Goal: Communication & Community: Answer question/provide support

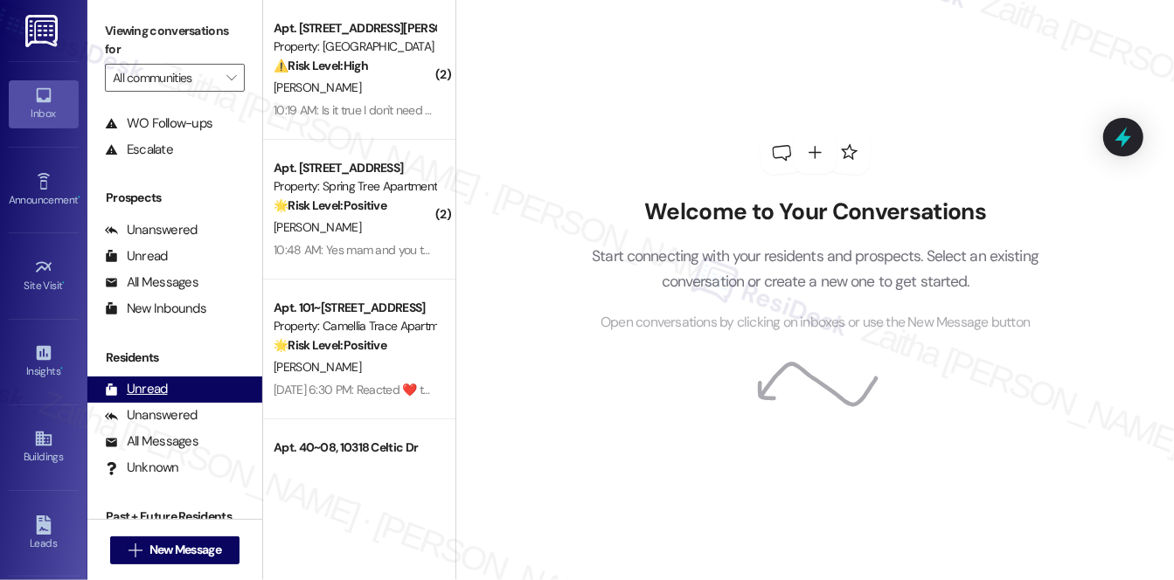
scroll to position [208, 0]
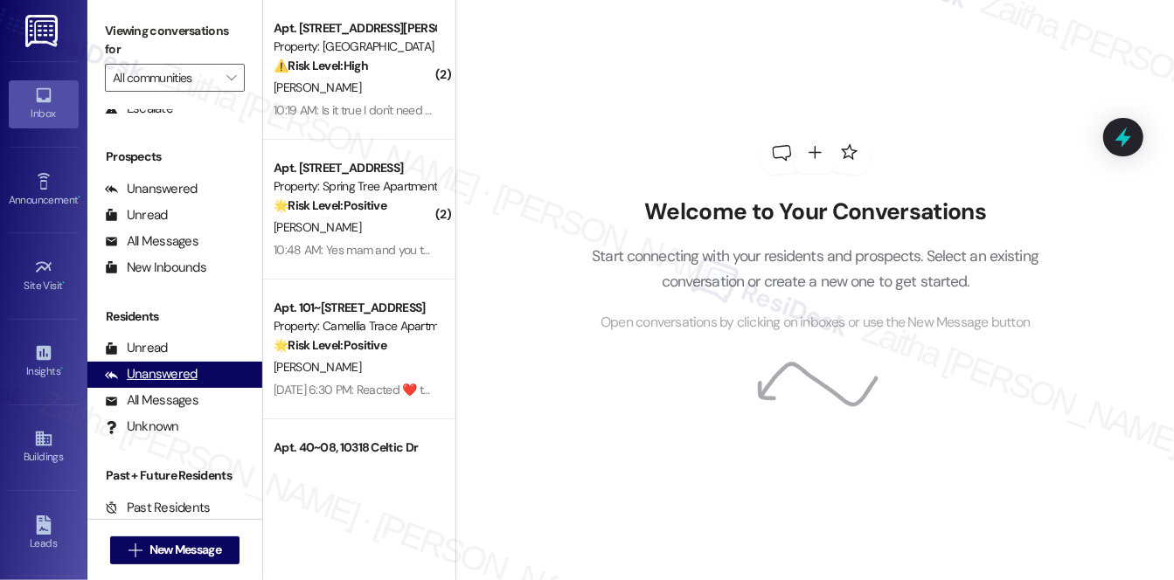
click at [161, 371] on div "Unanswered" at bounding box center [151, 374] width 93 height 18
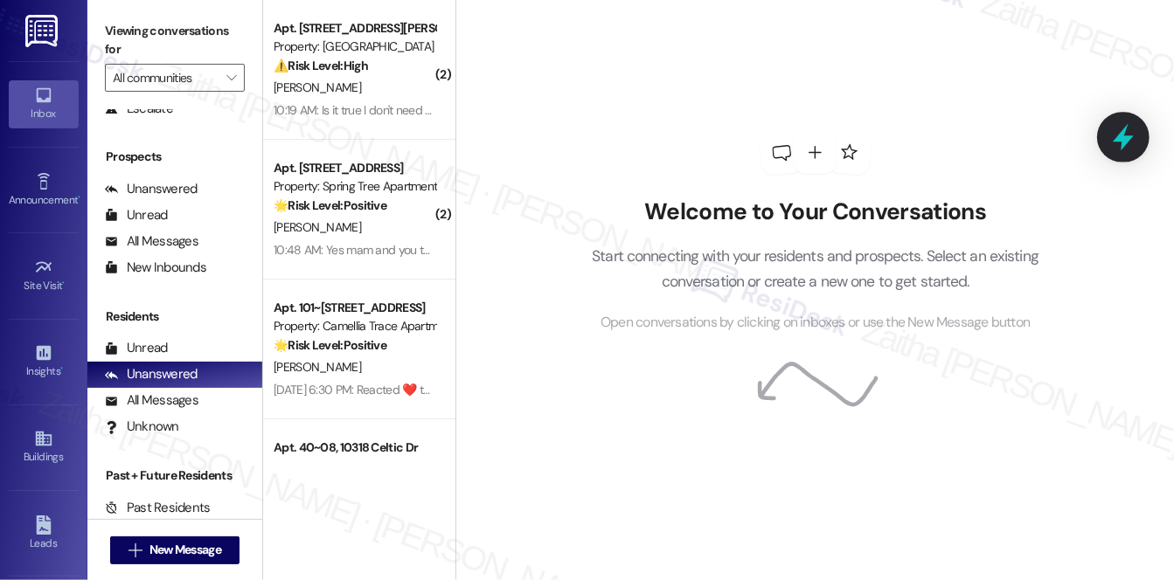
click at [1129, 140] on icon at bounding box center [1123, 137] width 21 height 27
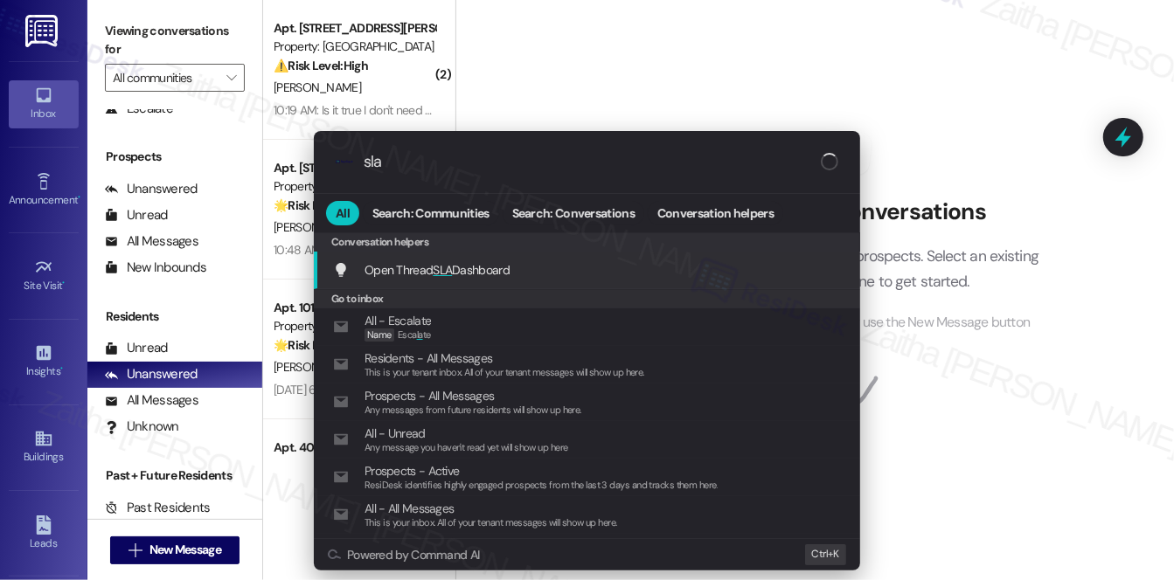
type input "sla"
click at [473, 271] on span "Open Thread SLA Dashboard" at bounding box center [436, 270] width 145 height 16
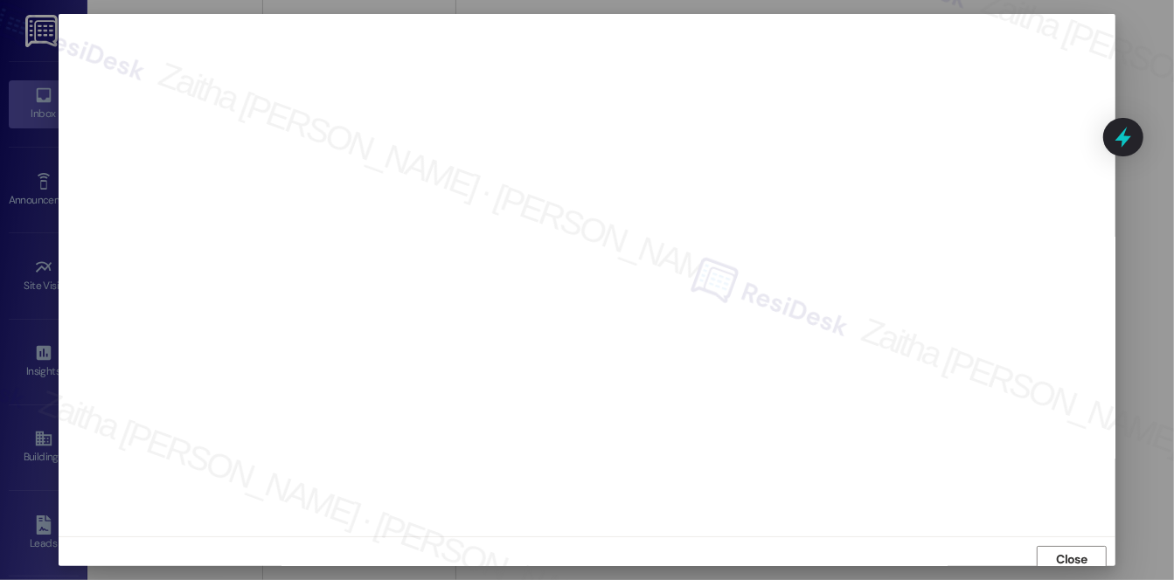
scroll to position [7, 0]
click at [1077, 553] on span "Close" at bounding box center [1072, 553] width 31 height 18
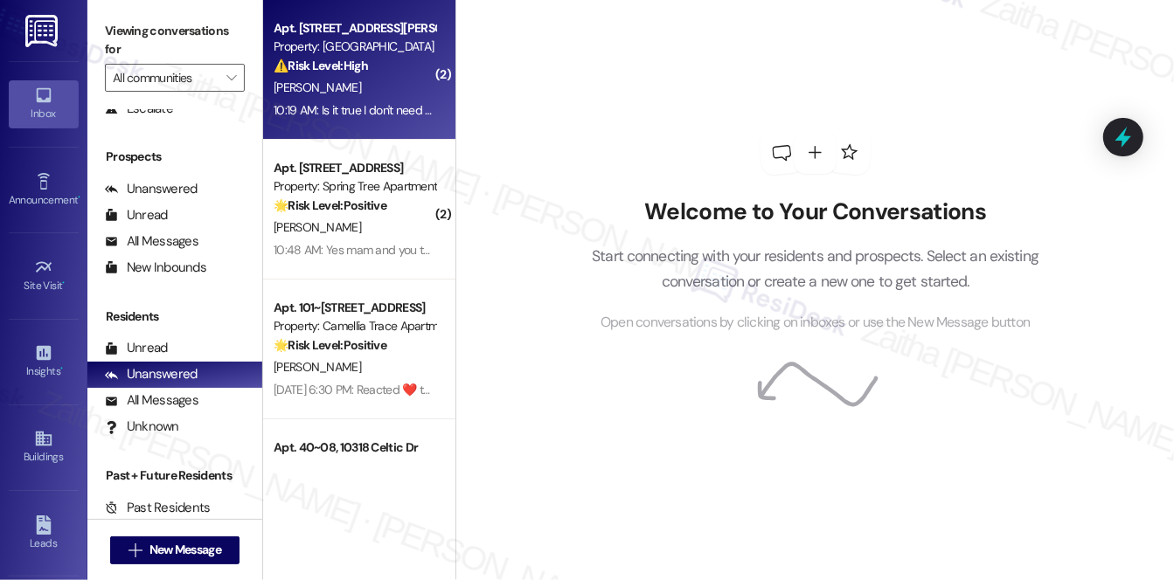
click at [388, 78] on div "[PERSON_NAME]" at bounding box center [354, 88] width 165 height 22
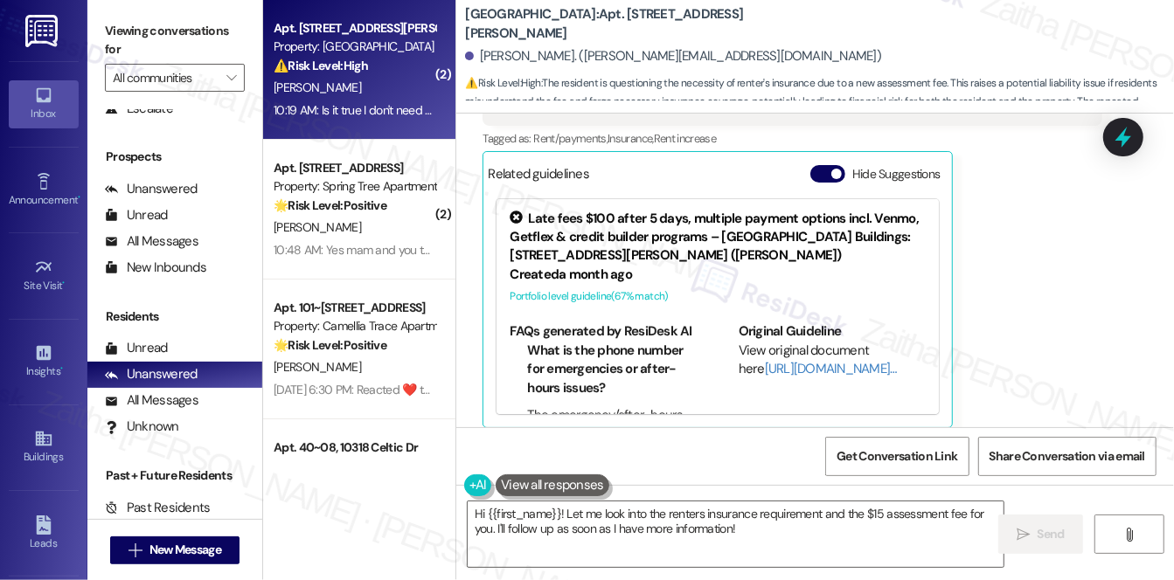
scroll to position [834, 0]
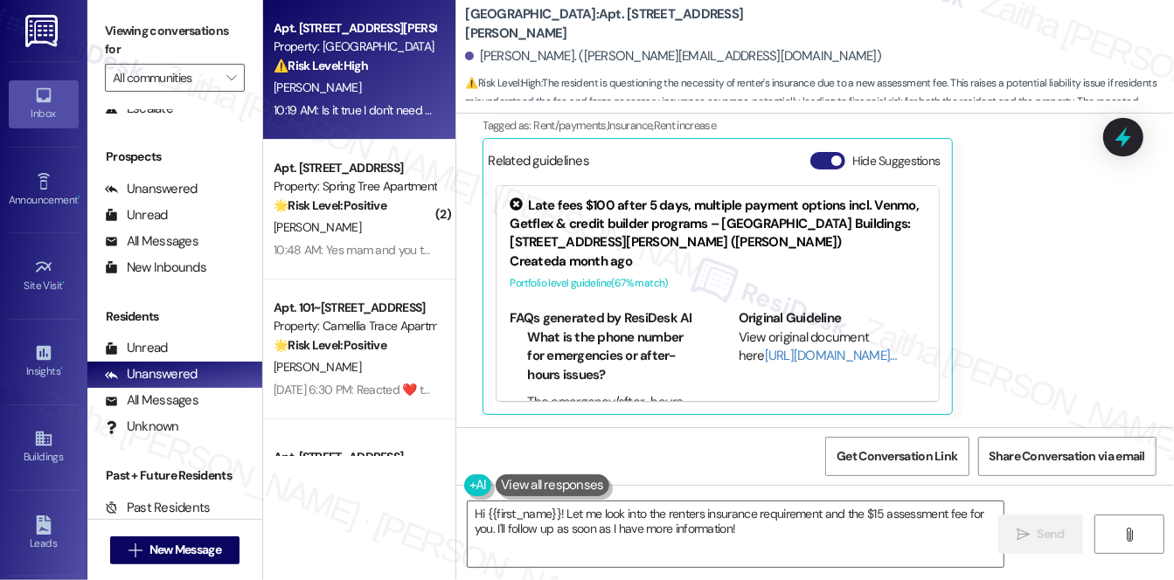
click at [816, 162] on button "Hide Suggestions" at bounding box center [827, 160] width 35 height 17
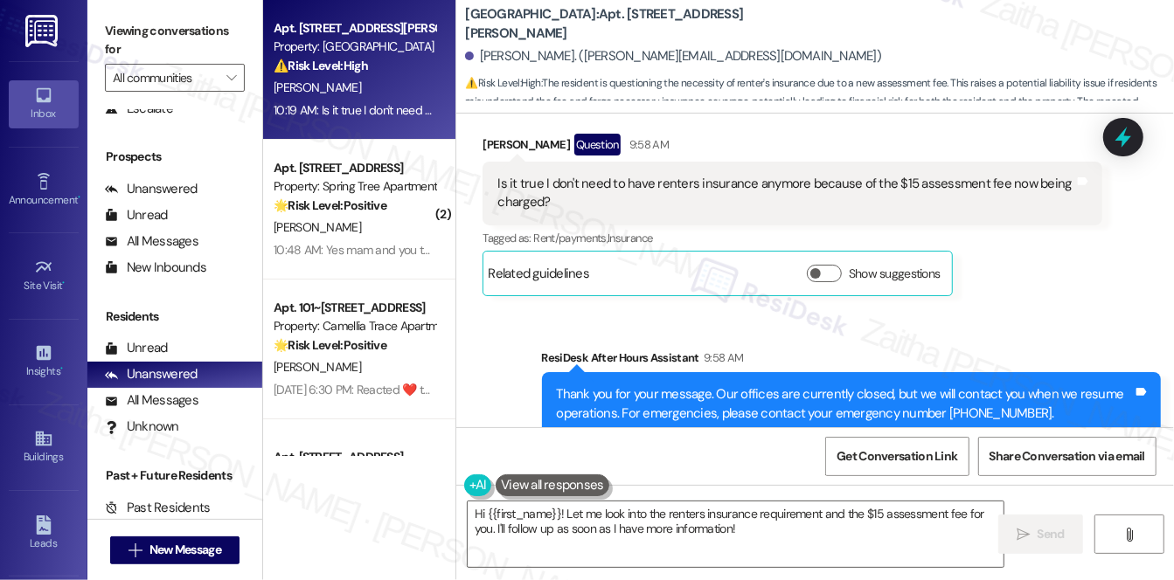
scroll to position [364, 0]
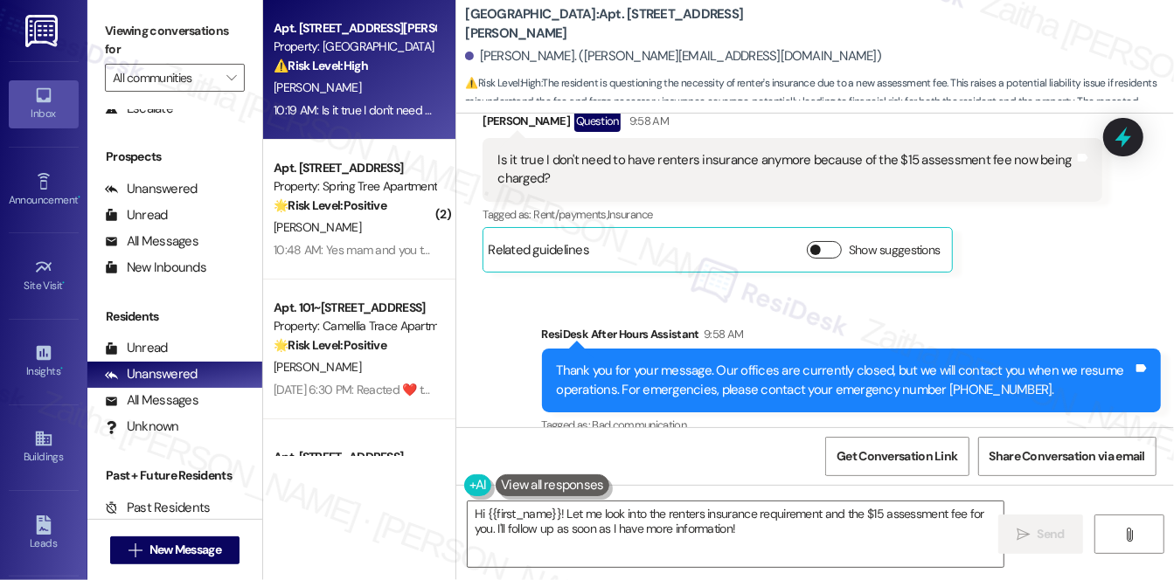
click at [831, 245] on button "Show suggestions" at bounding box center [824, 249] width 35 height 17
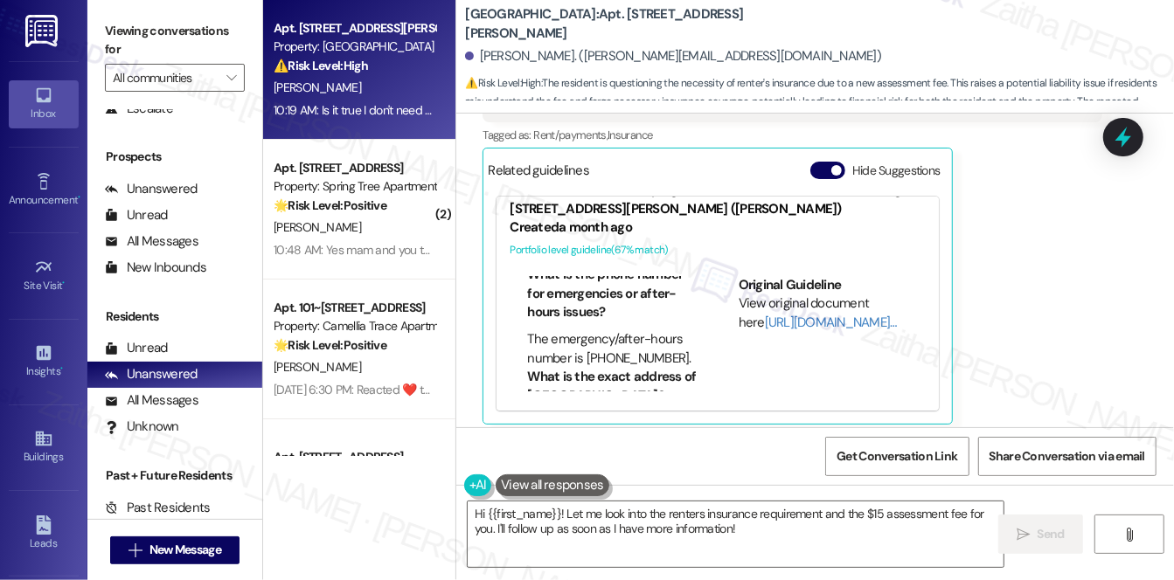
scroll to position [79, 0]
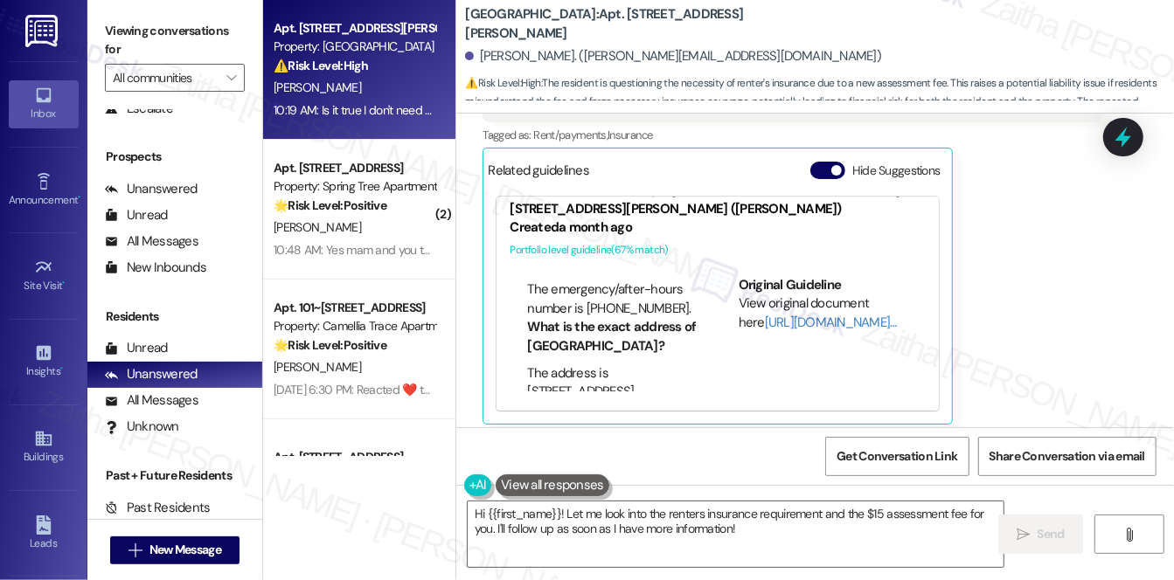
drag, startPoint x: 650, startPoint y: 330, endPoint x: 1029, endPoint y: 294, distance: 380.3
click at [1029, 294] on div "[PERSON_NAME] Question 9:58 AM Is it true I don't need to have renters insuranc…" at bounding box center [792, 228] width 620 height 394
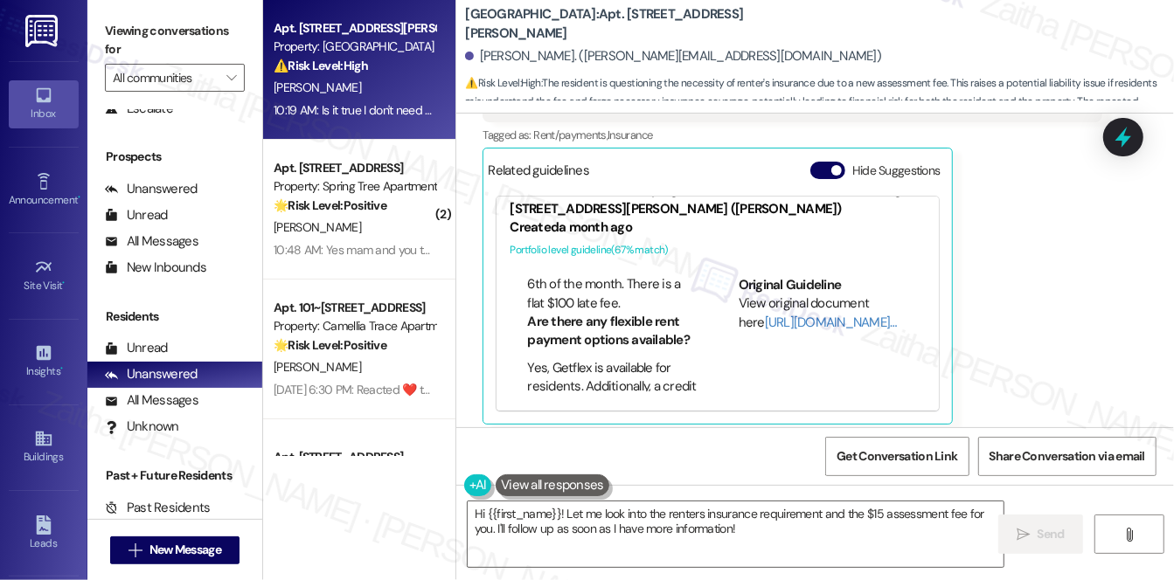
scroll to position [715, 0]
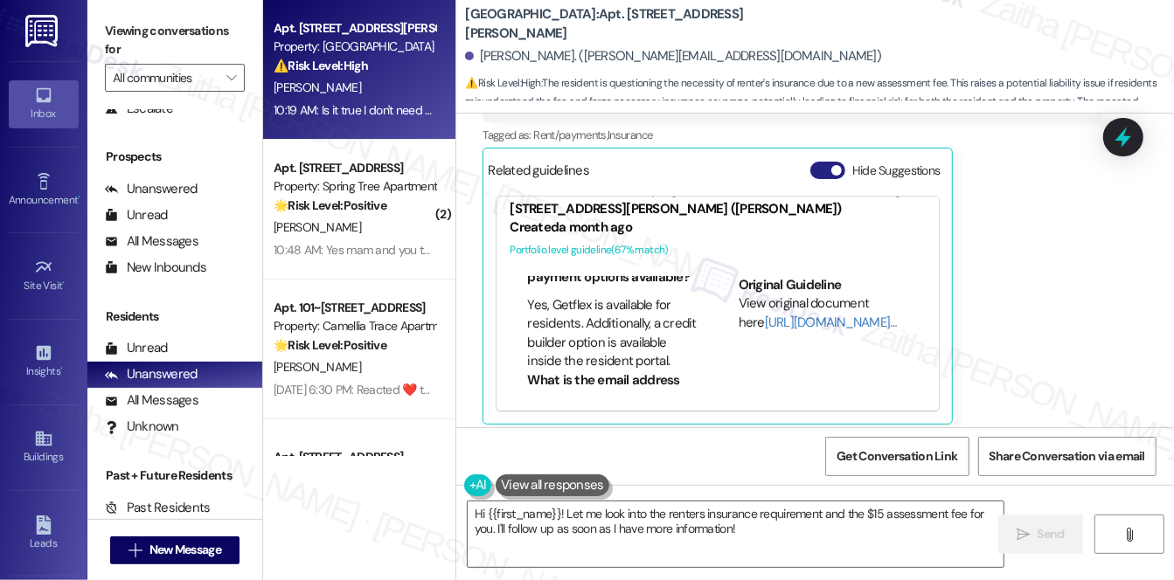
click at [818, 164] on button "Hide Suggestions" at bounding box center [827, 170] width 35 height 17
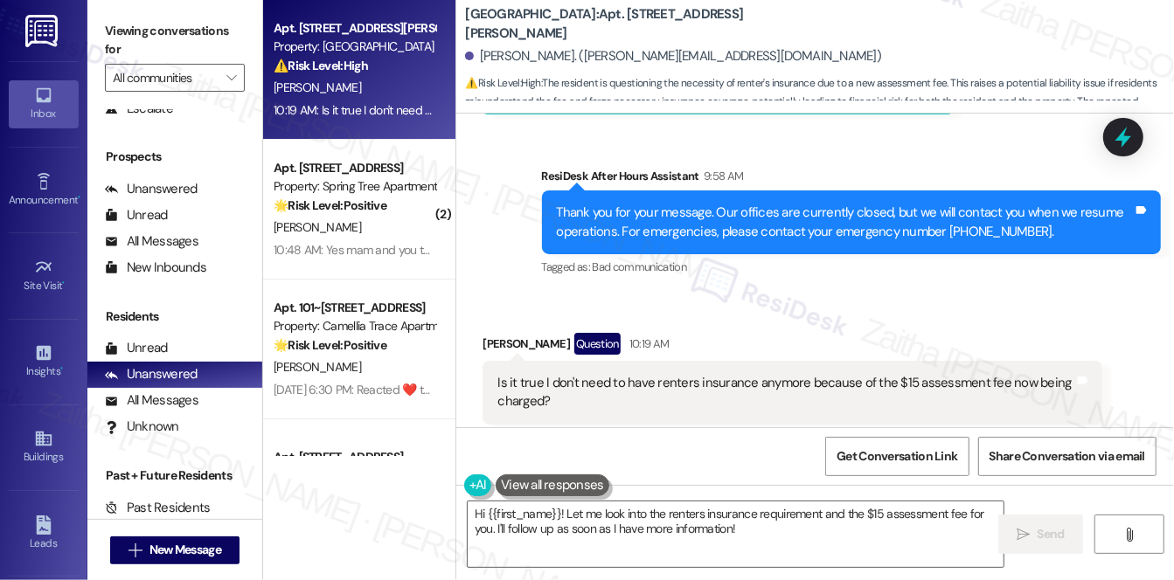
scroll to position [523, 0]
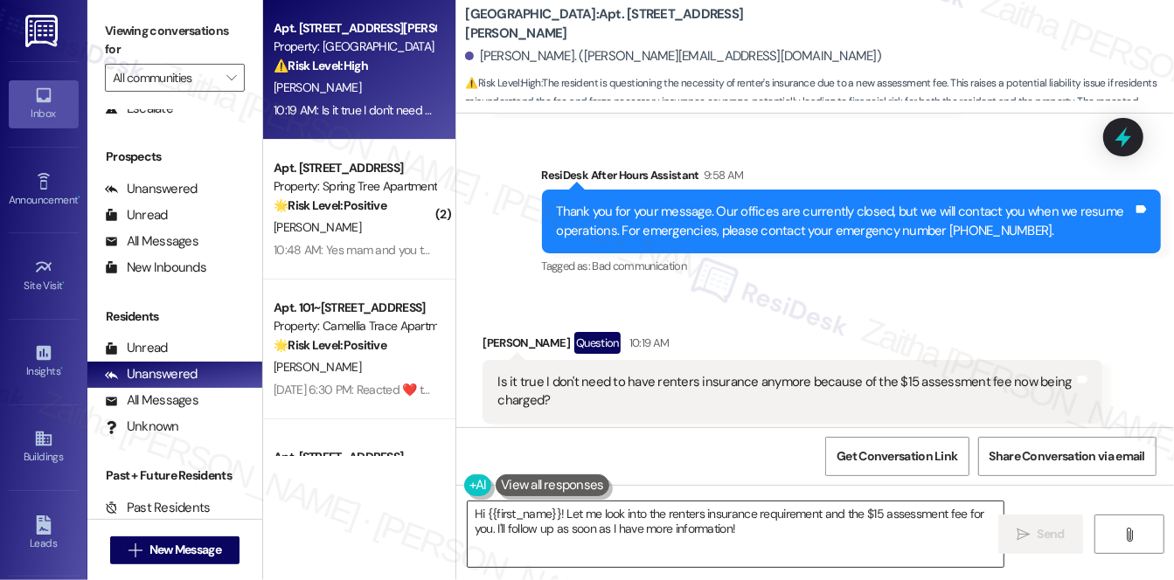
click at [557, 506] on textarea "Hi {{first_name}}! Let me look into the renters insurance requirement and the $…" at bounding box center [736, 535] width 536 height 66
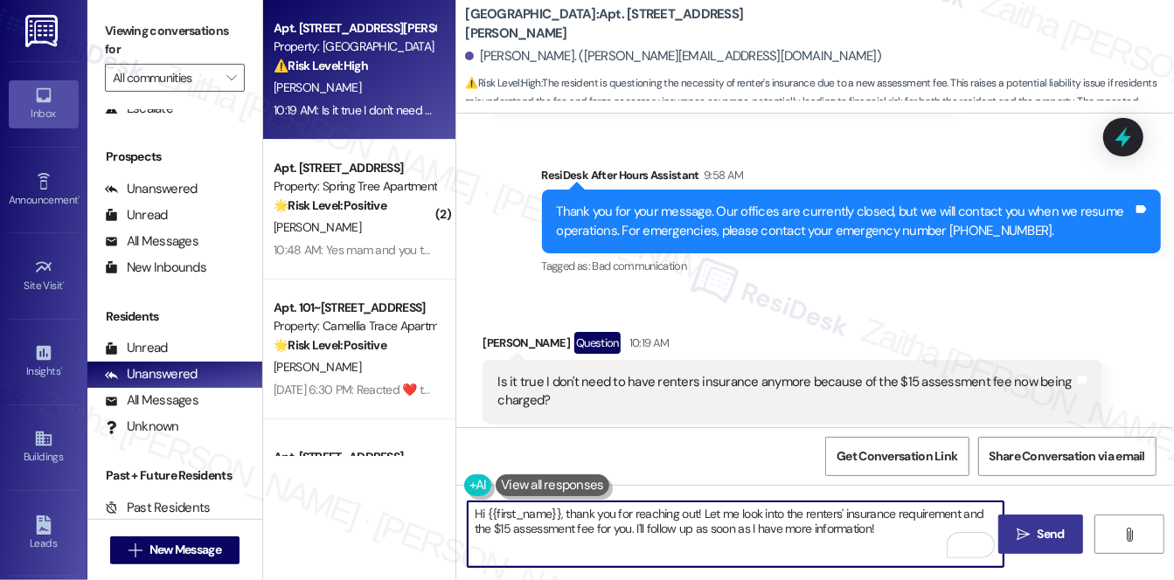
type textarea "Hi {{first_name}}, thank you for reaching out! Let me look into the renters' in…"
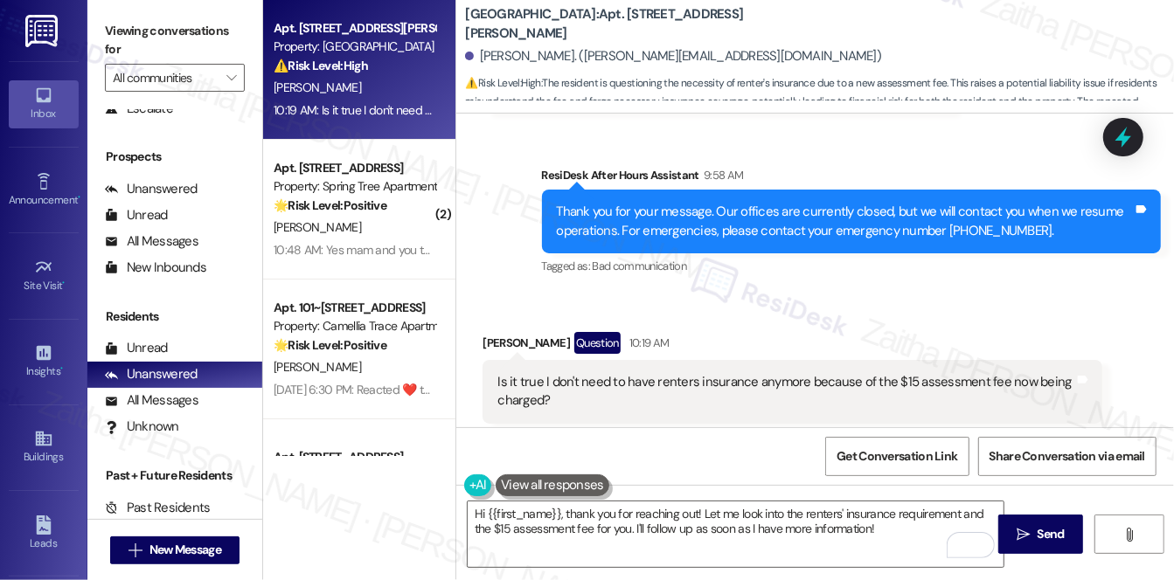
drag, startPoint x: 1040, startPoint y: 531, endPoint x: 960, endPoint y: 479, distance: 95.5
click at [1040, 531] on span "Send" at bounding box center [1050, 534] width 27 height 18
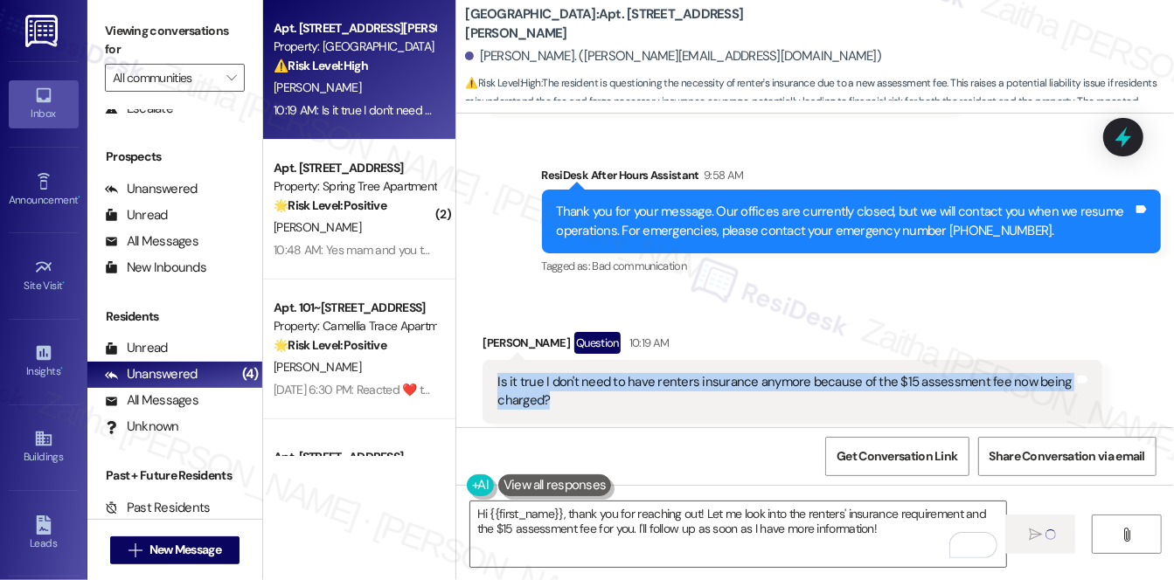
drag, startPoint x: 495, startPoint y: 380, endPoint x: 580, endPoint y: 404, distance: 88.9
click at [580, 404] on div "Is it true I don't need to have renters insurance anymore because of the $15 as…" at bounding box center [786, 392] width 580 height 38
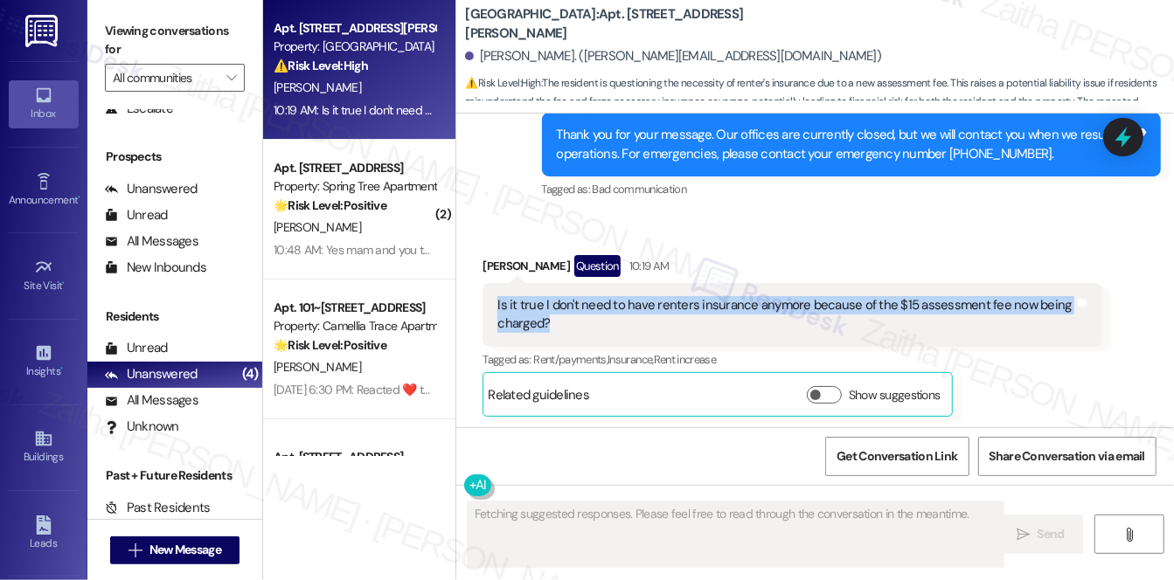
scroll to position [601, 0]
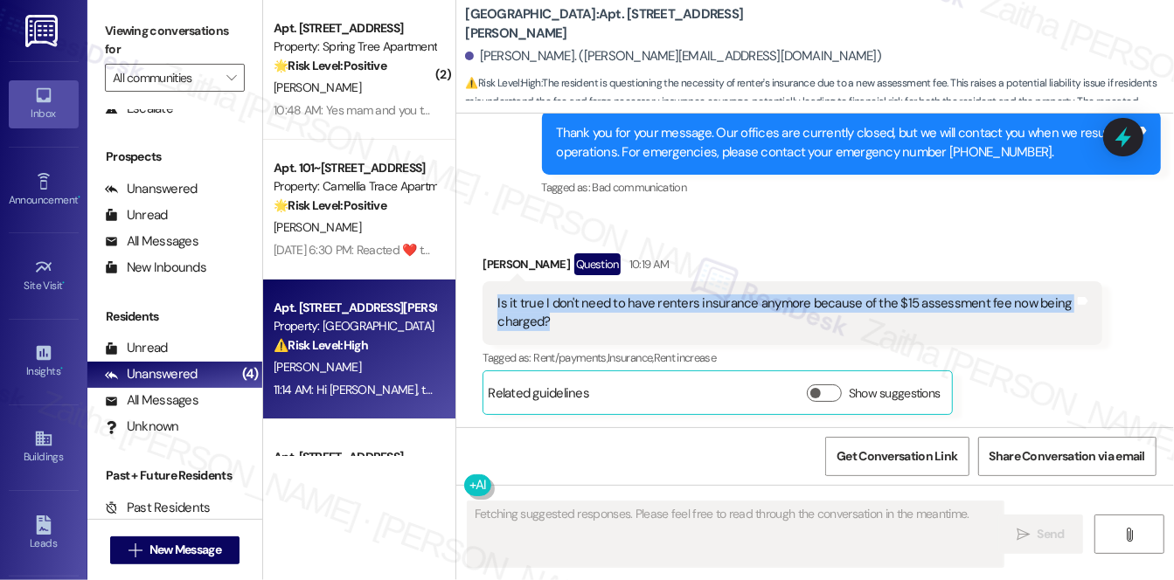
copy div "Is it true I don't need to have renters insurance anymore because of the $15 as…"
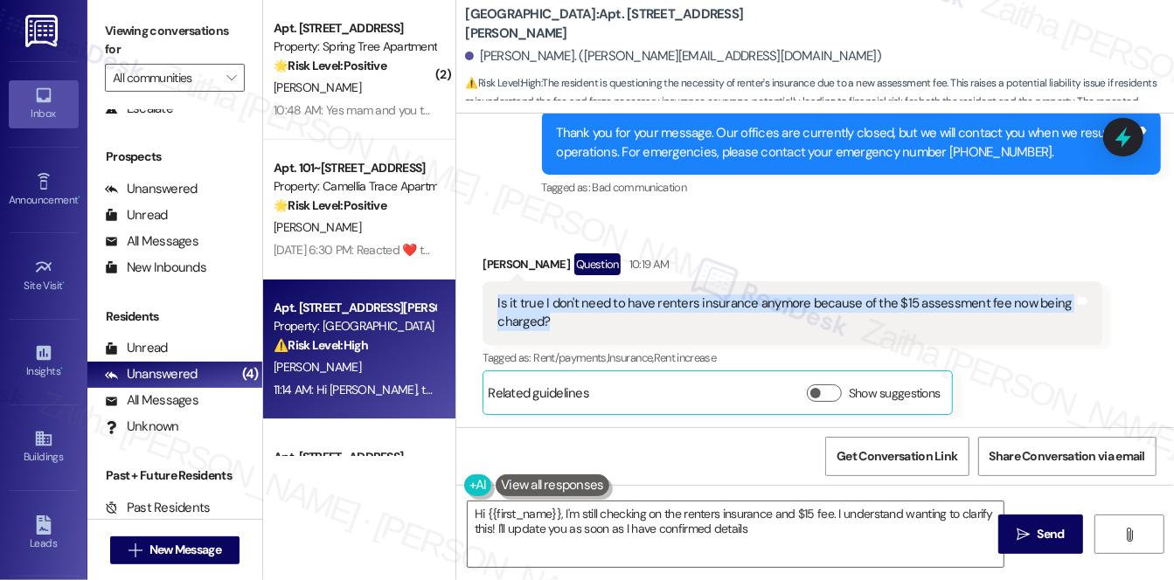
type textarea "Hi {{first_name}}, I'm still checking on the renters insurance and $15 fee. I u…"
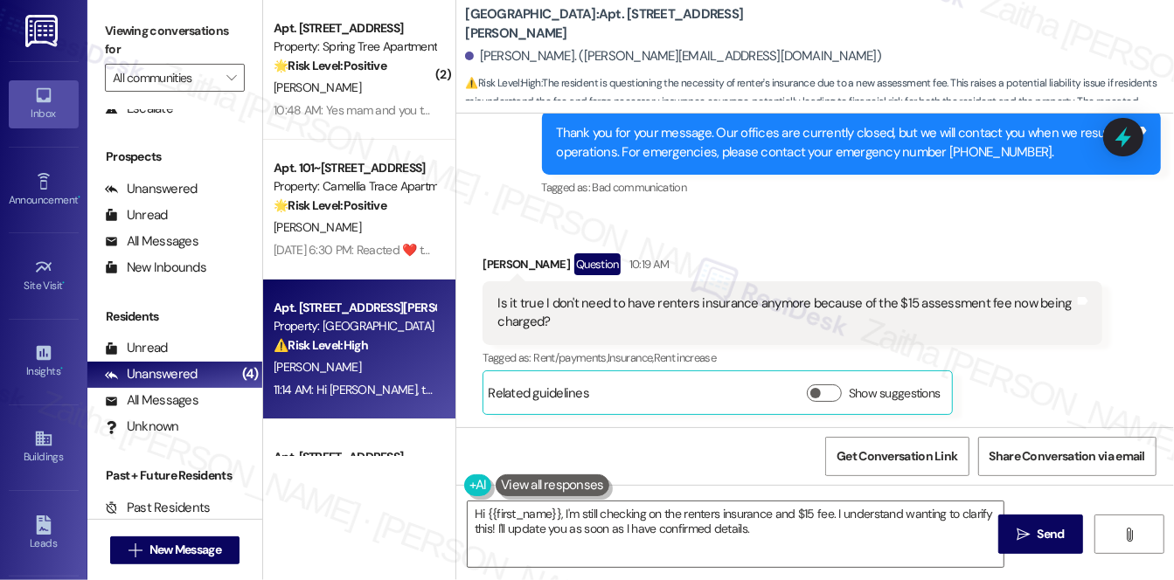
click at [771, 214] on div "Received via SMS [PERSON_NAME] Question 10:19 AM Is it true I don't need to hav…" at bounding box center [815, 321] width 718 height 215
click at [1123, 124] on icon at bounding box center [1123, 137] width 30 height 30
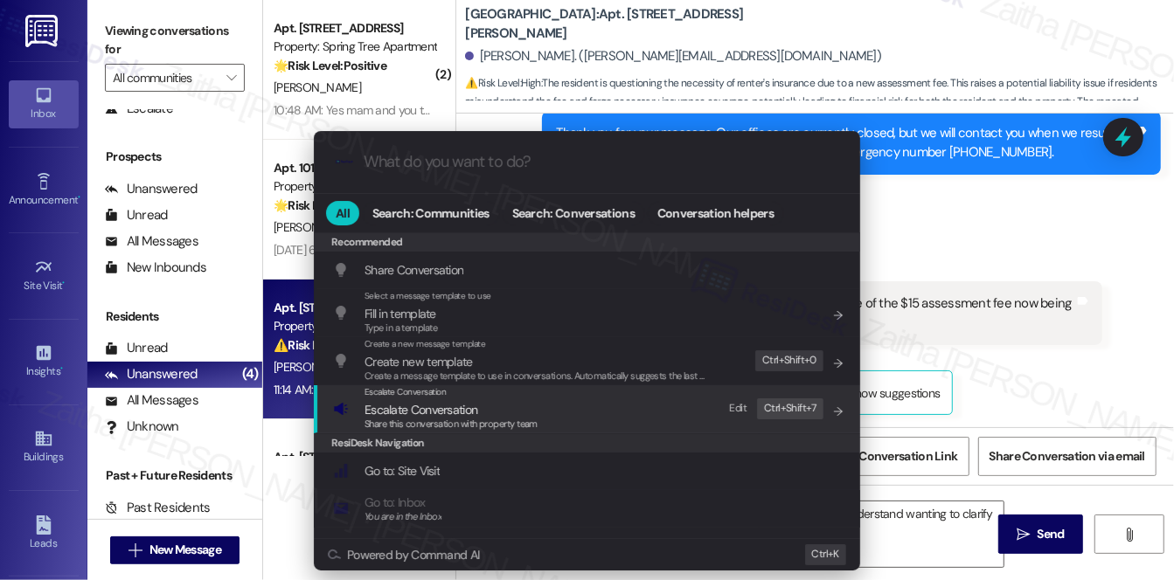
click at [441, 407] on span "Escalate Conversation" at bounding box center [420, 410] width 113 height 16
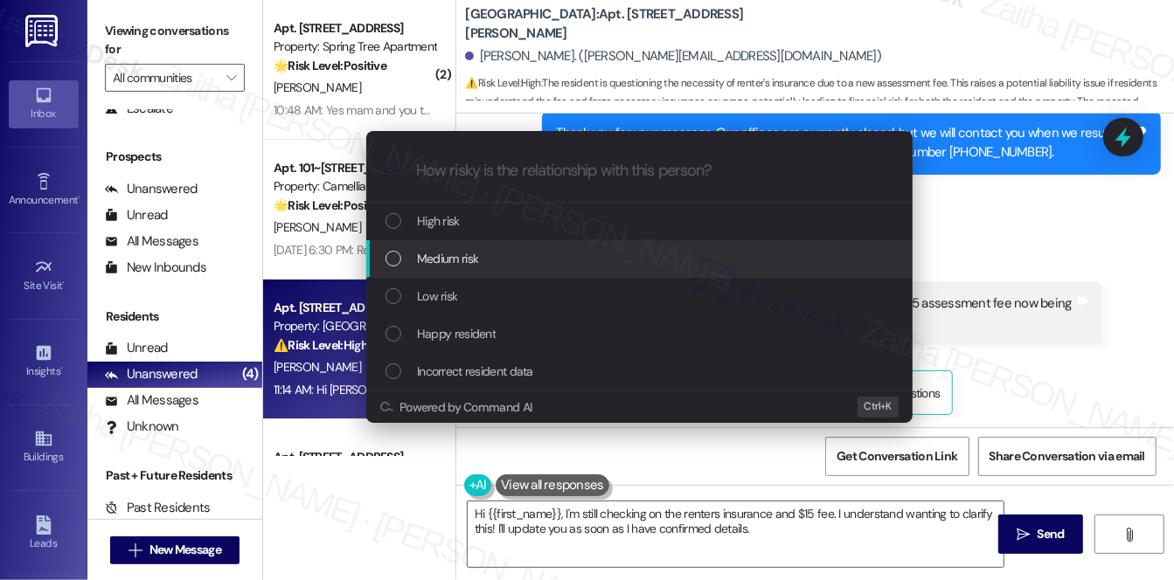
click at [456, 264] on span "Medium risk" at bounding box center [447, 258] width 61 height 19
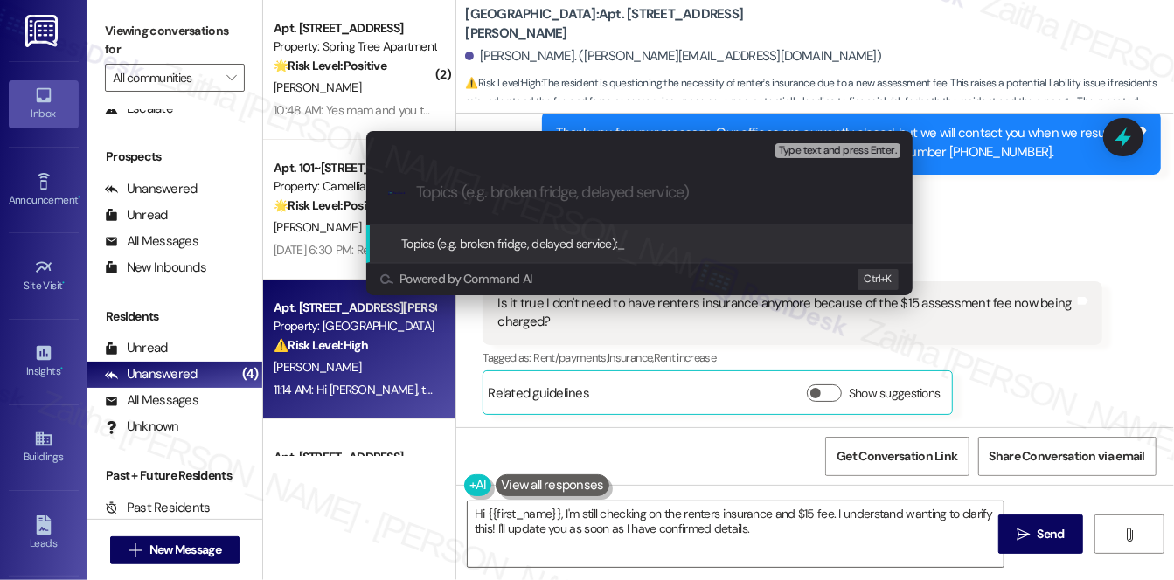
paste input "Renters Insurance Requirement"
type input "Renters Insurance Requirement Inquiry"
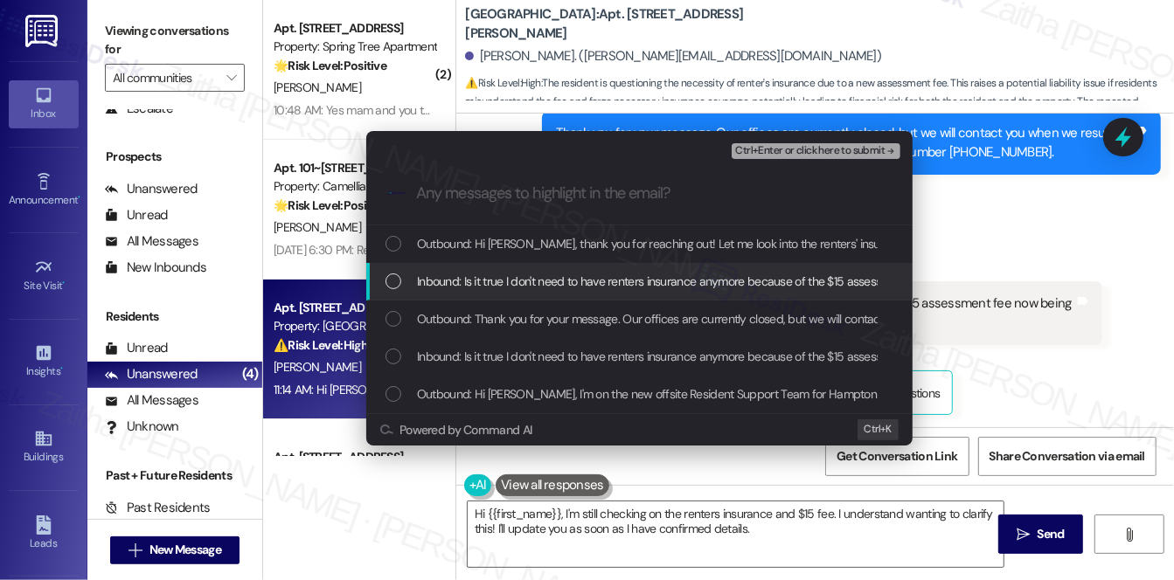
click at [545, 280] on span "Inbound: Is it true I don't need to have renters insurance anymore because of t…" at bounding box center [726, 281] width 618 height 19
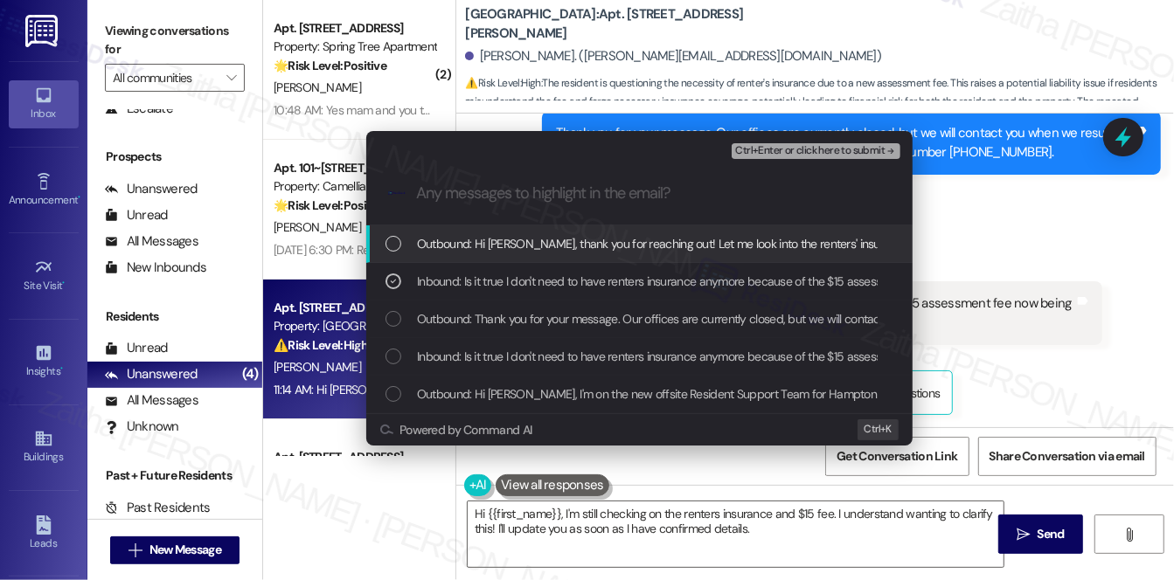
click at [827, 141] on div "Ctrl+Enter or click here to submit" at bounding box center [818, 151] width 172 height 23
click at [816, 156] on button "Ctrl+Enter or click here to submit" at bounding box center [816, 151] width 169 height 16
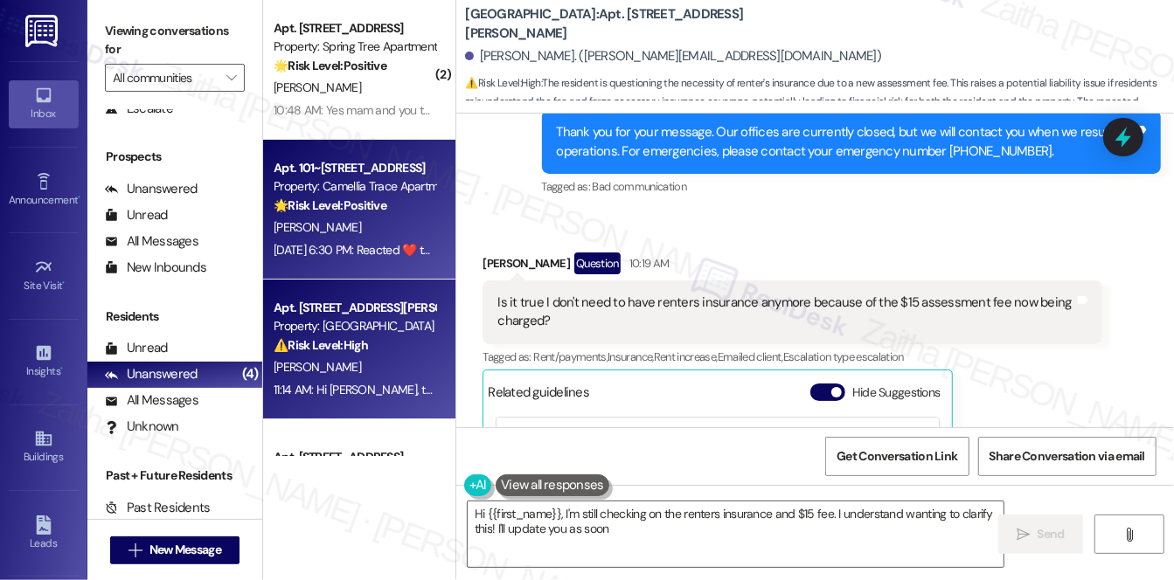
scroll to position [834, 0]
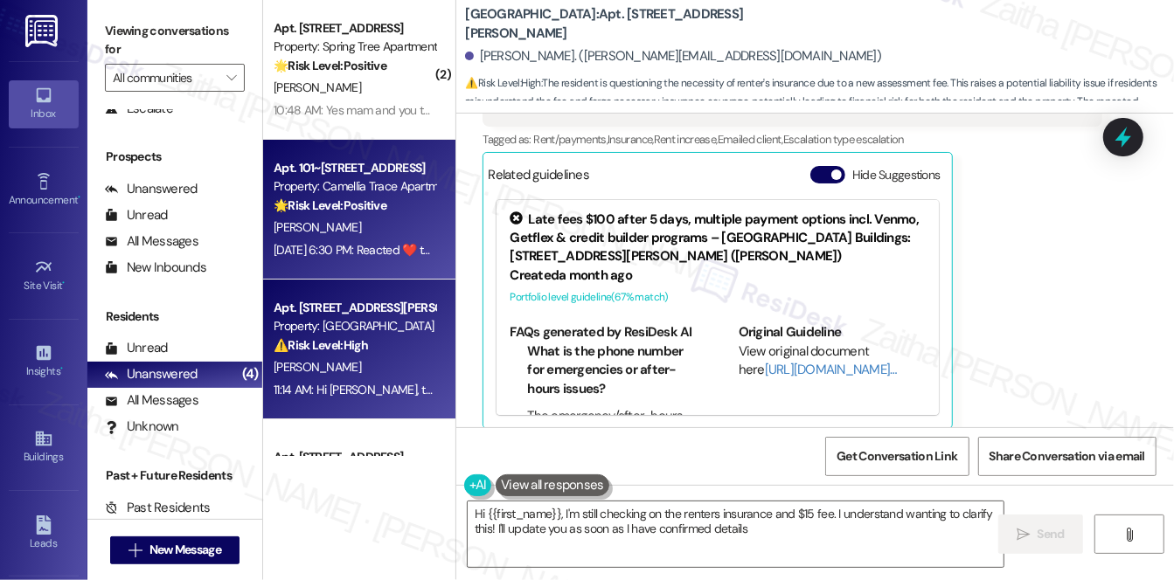
type textarea "Hi {{first_name}}, I'm still checking on the renters insurance and $15 fee. I u…"
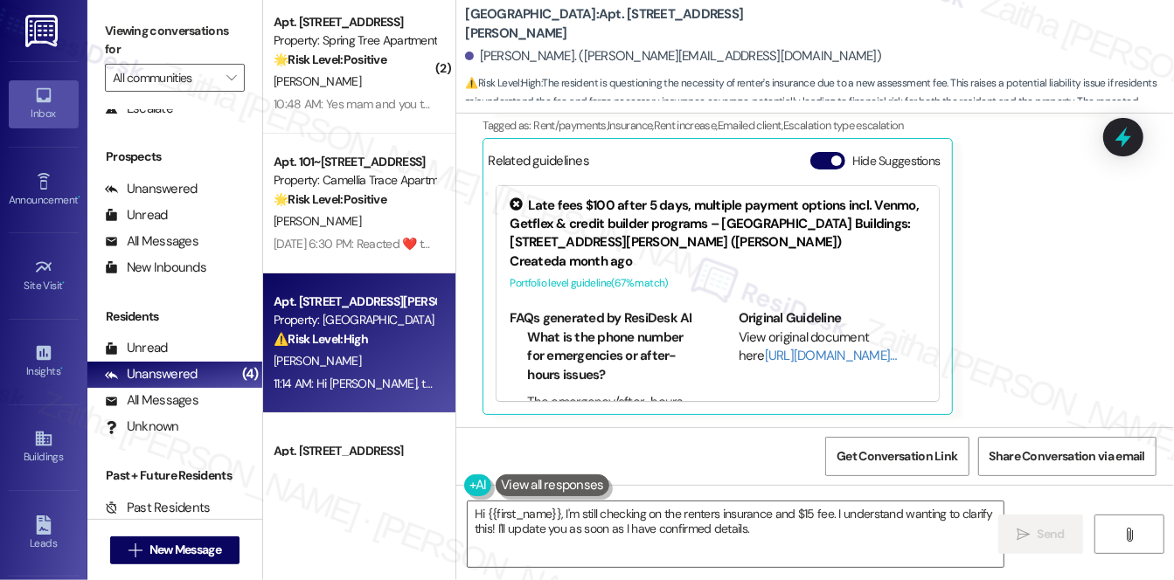
scroll to position [0, 0]
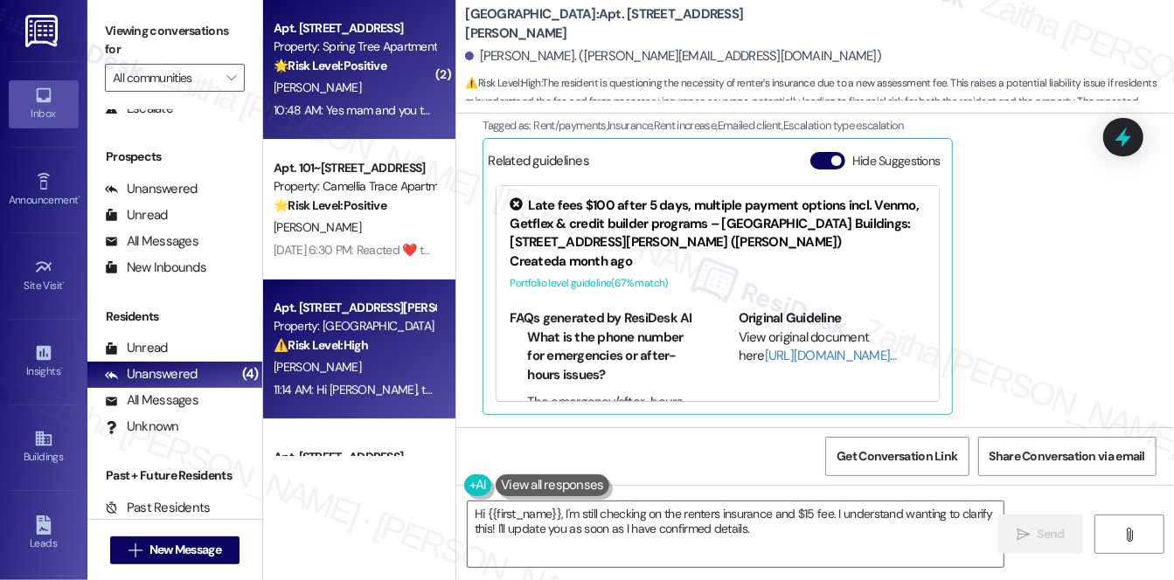
click at [386, 73] on strong "🌟 Risk Level: Positive" at bounding box center [330, 66] width 113 height 16
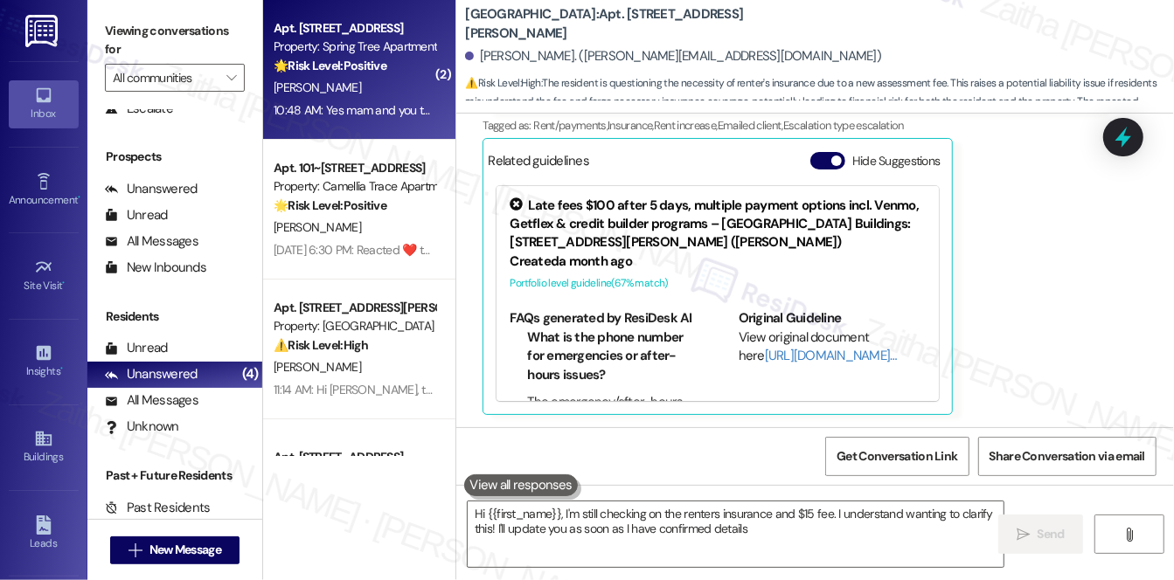
type textarea "Hi {{first_name}}, I'm still checking on the renters insurance and $15 fee. I u…"
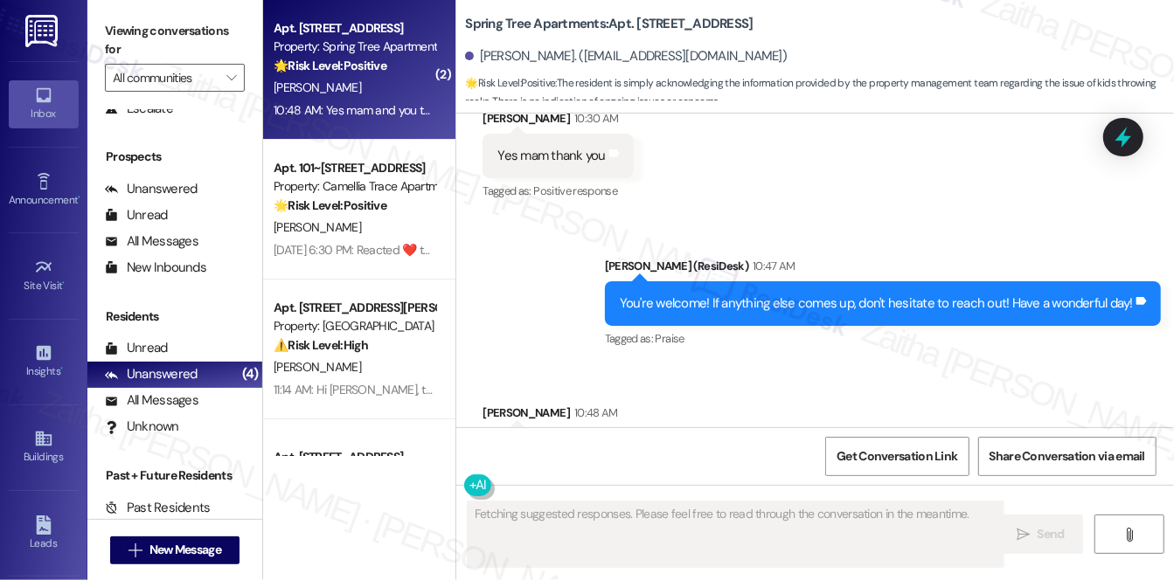
scroll to position [3014, 0]
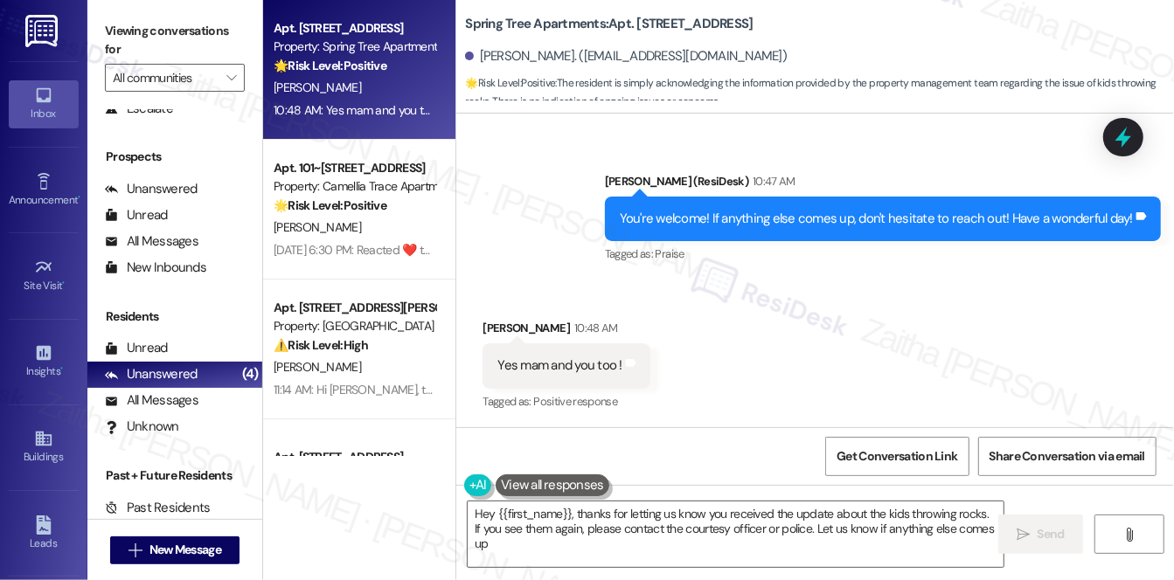
type textarea "Hey {{first_name}}, thanks for letting us know you received the update about th…"
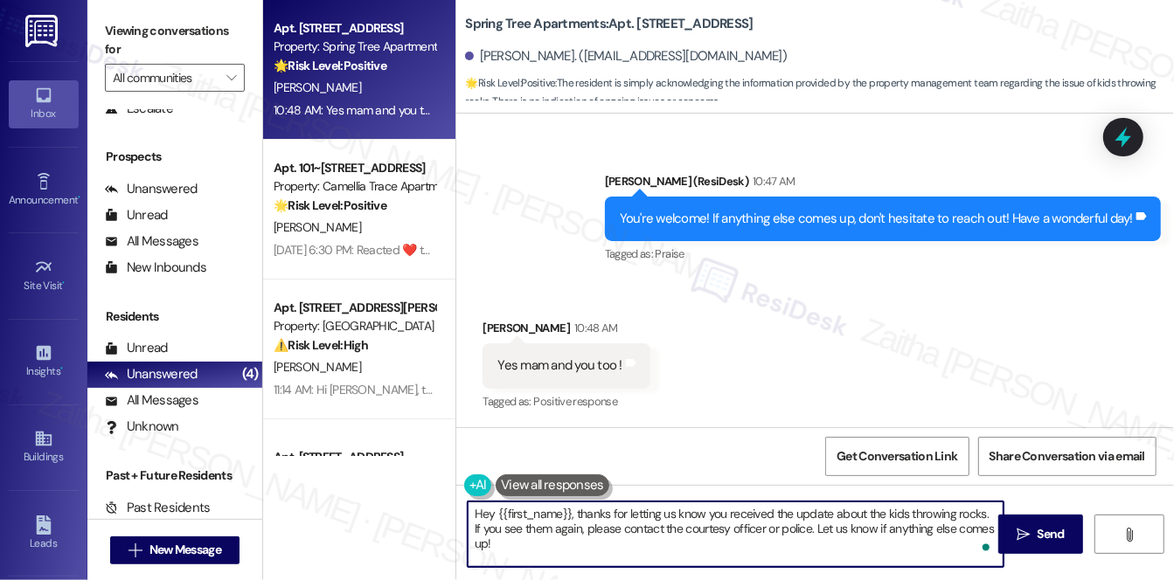
drag, startPoint x: 471, startPoint y: 516, endPoint x: 531, endPoint y: 559, distance: 73.8
click at [525, 573] on div "Hey {{first_name}}, thanks for letting us know you received the update about th…" at bounding box center [815, 550] width 718 height 131
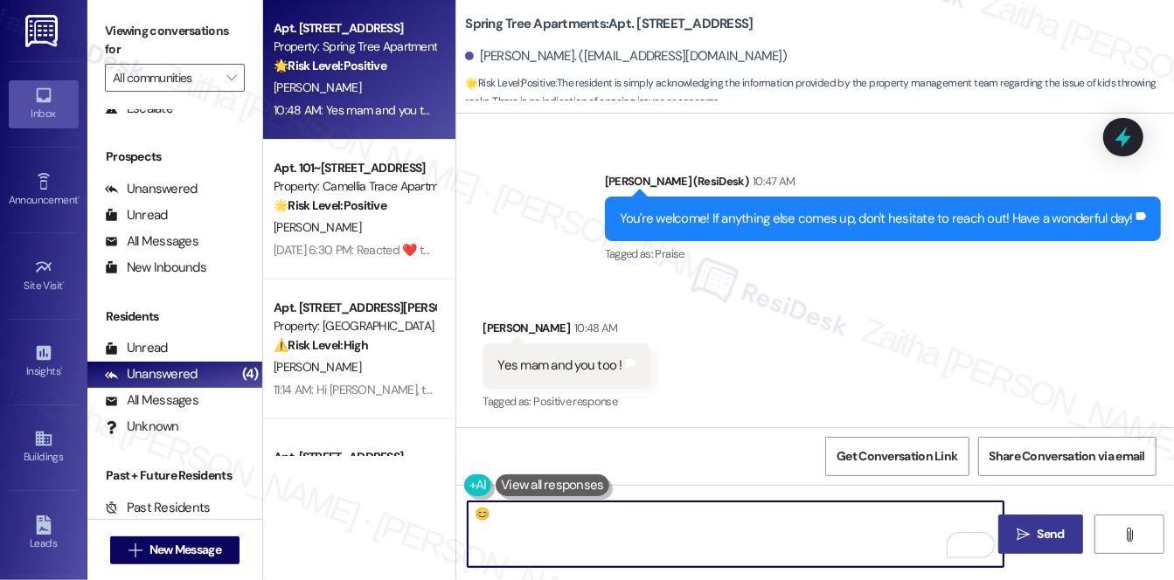
type textarea "😊"
click at [1037, 531] on span "Send" at bounding box center [1050, 534] width 27 height 18
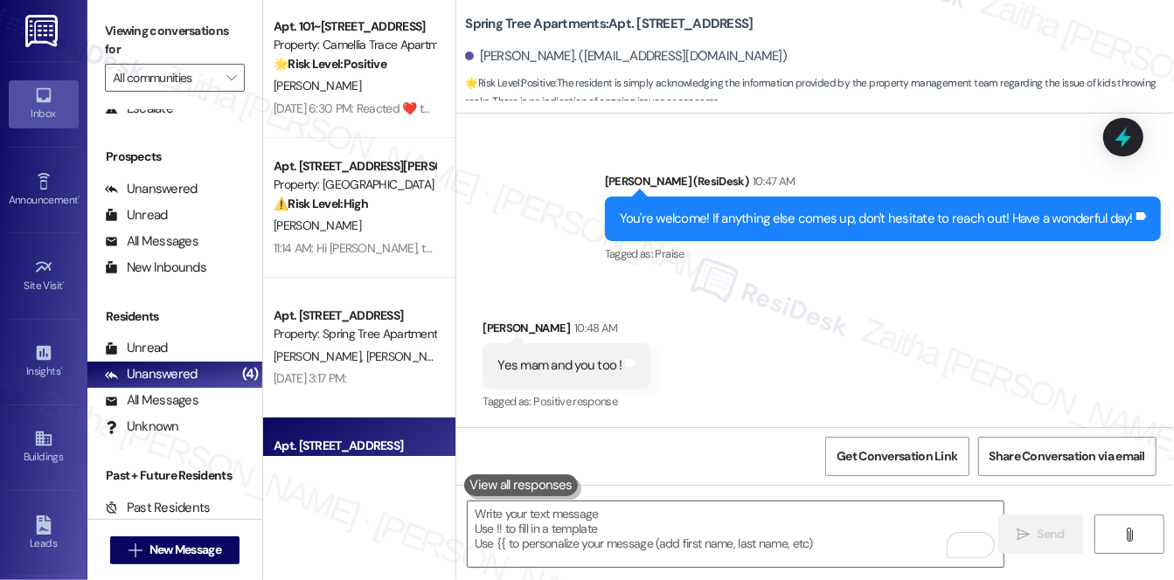
scroll to position [0, 0]
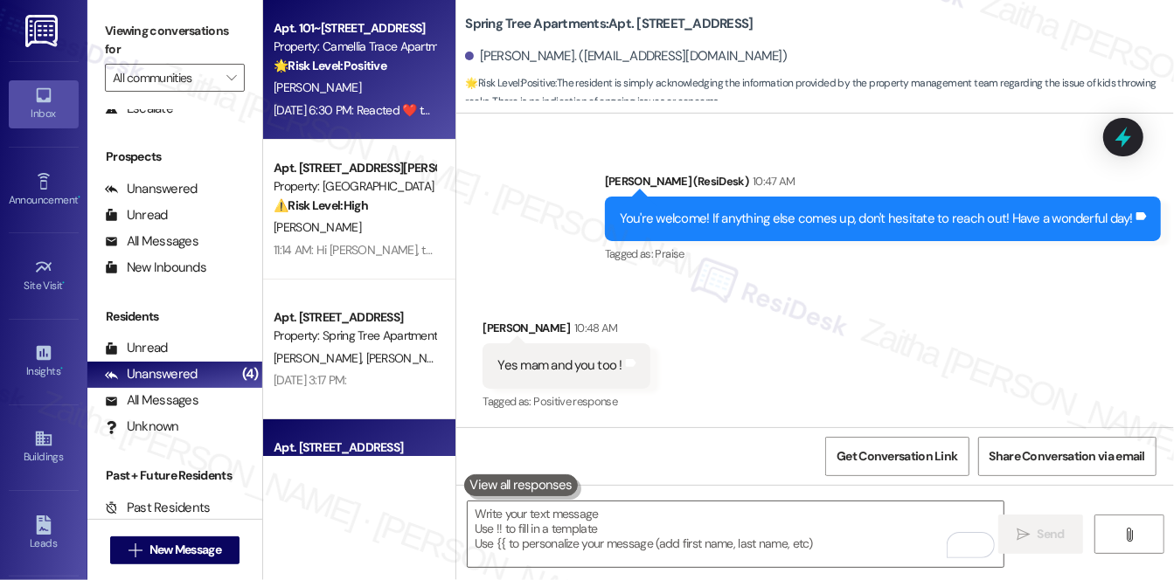
click at [361, 94] on div "[PERSON_NAME]" at bounding box center [354, 88] width 165 height 22
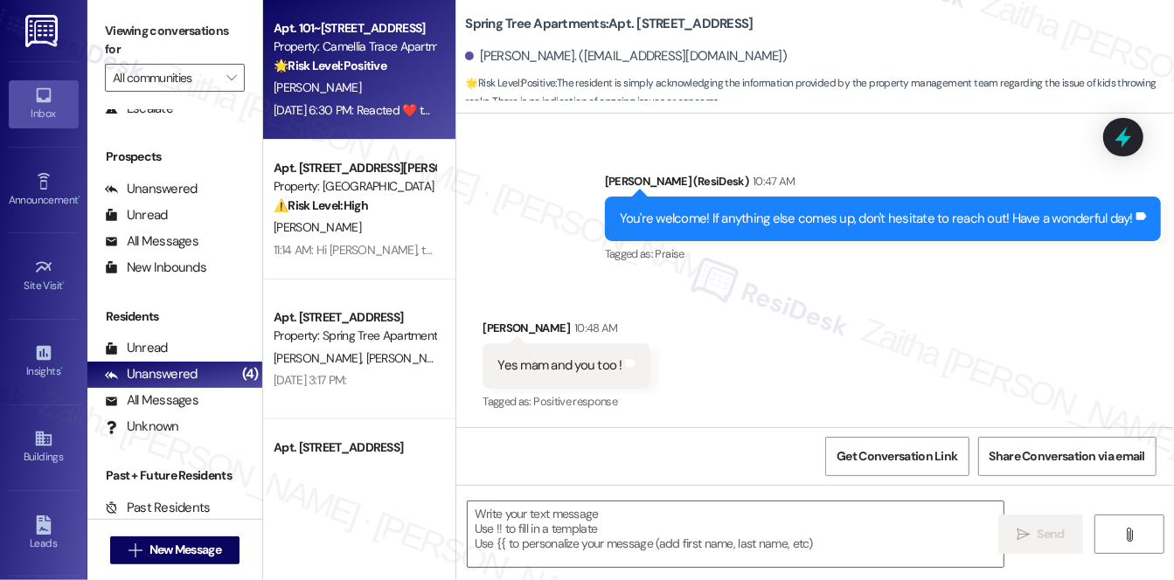
type textarea "Fetching suggested responses. Please feel free to read through the conversation…"
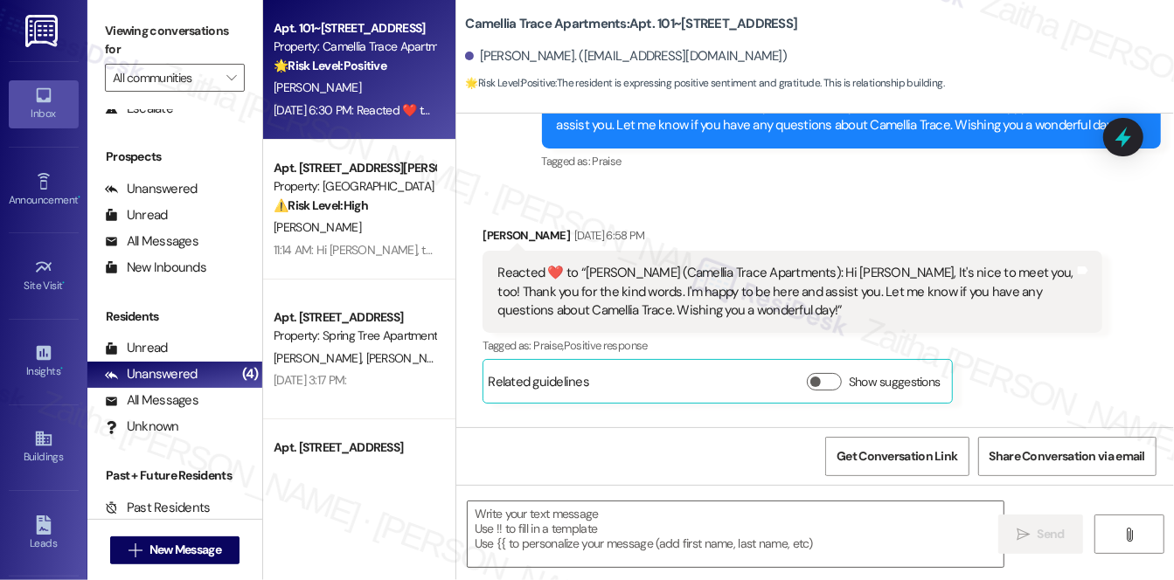
type textarea "Fetching suggested responses. Please feel free to read through the conversation…"
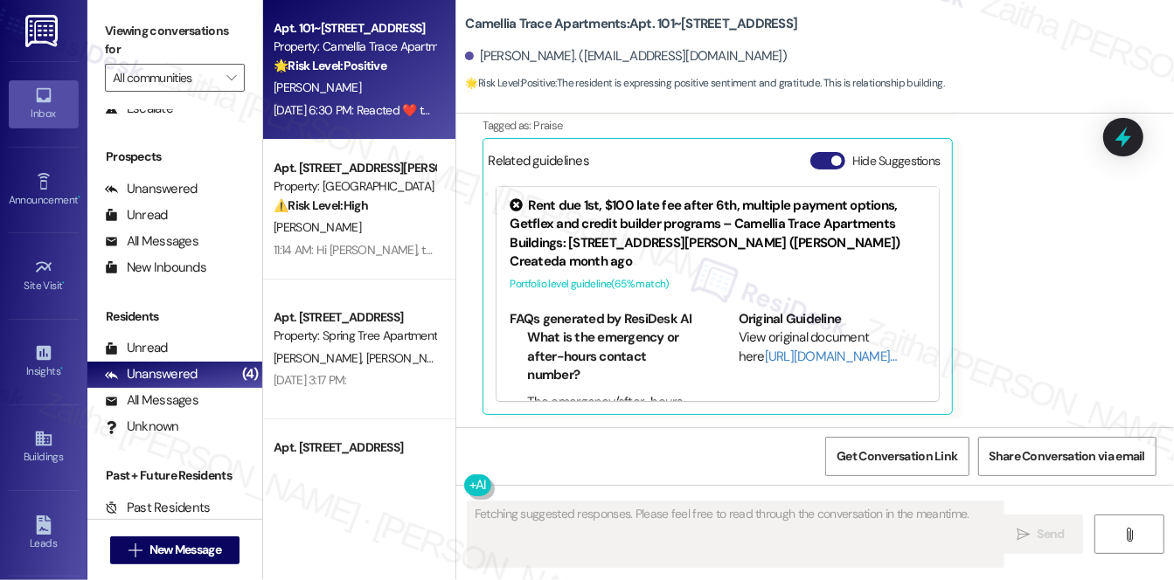
click at [815, 159] on button "Hide Suggestions" at bounding box center [827, 160] width 35 height 17
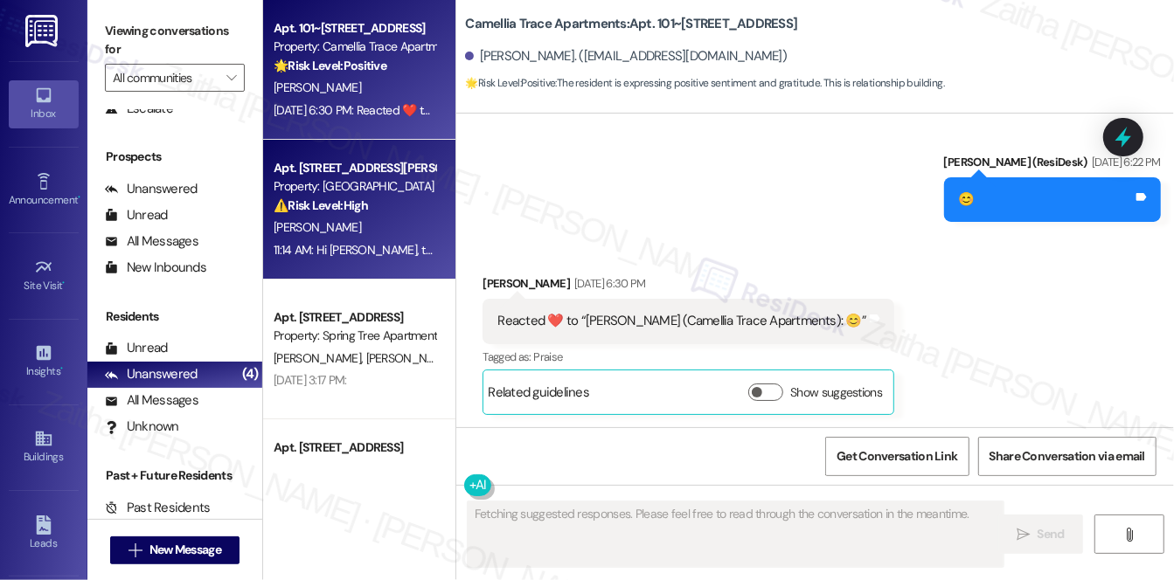
click at [354, 227] on div "[PERSON_NAME]" at bounding box center [354, 228] width 165 height 22
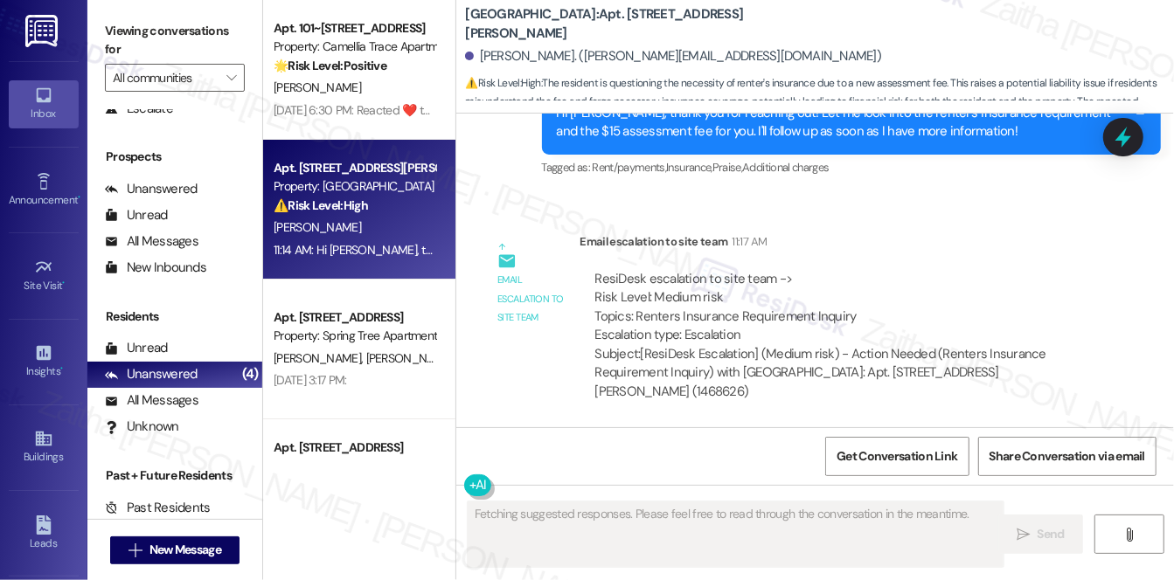
scroll to position [1156, 0]
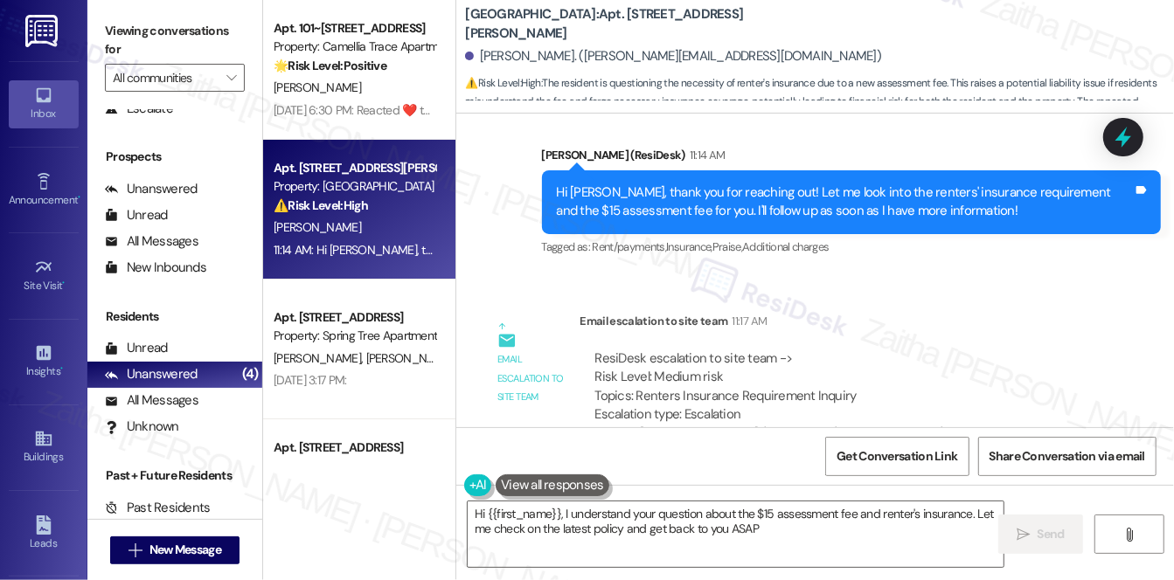
type textarea "Hi {{first_name}}, I understand your question about the $15 assessment fee and …"
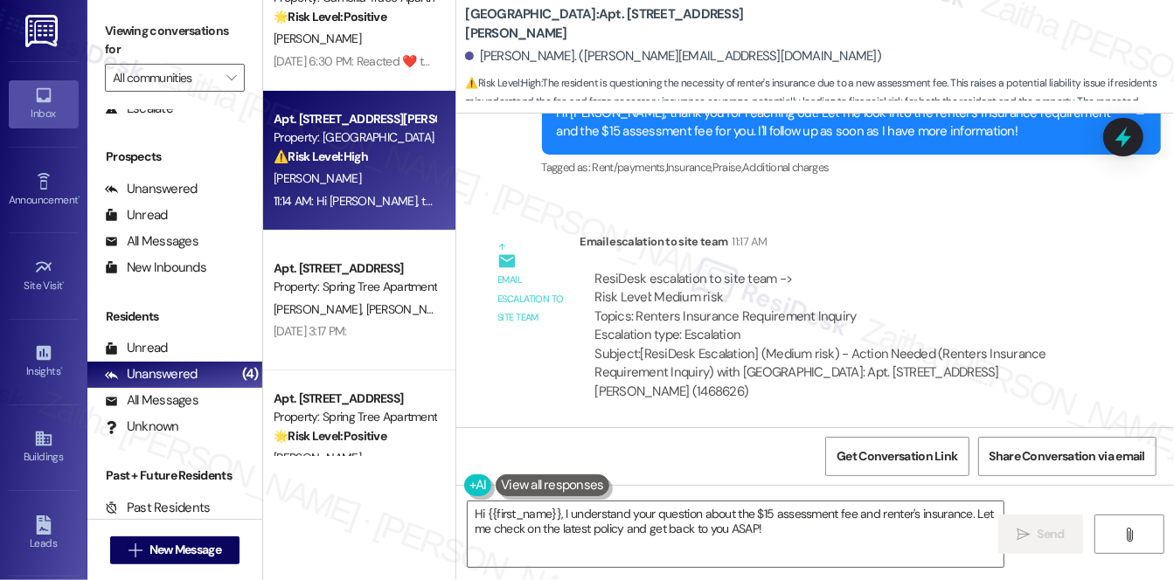
scroll to position [102, 0]
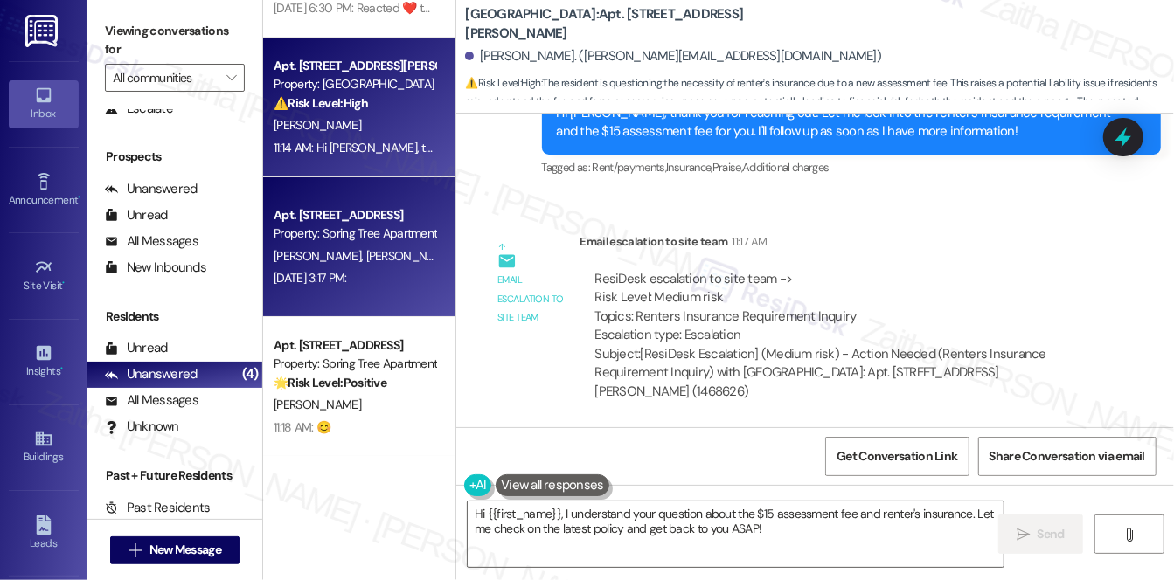
click at [347, 275] on div "[DATE] 3:17 PM: [DATE] 3:17 PM:" at bounding box center [310, 278] width 73 height 16
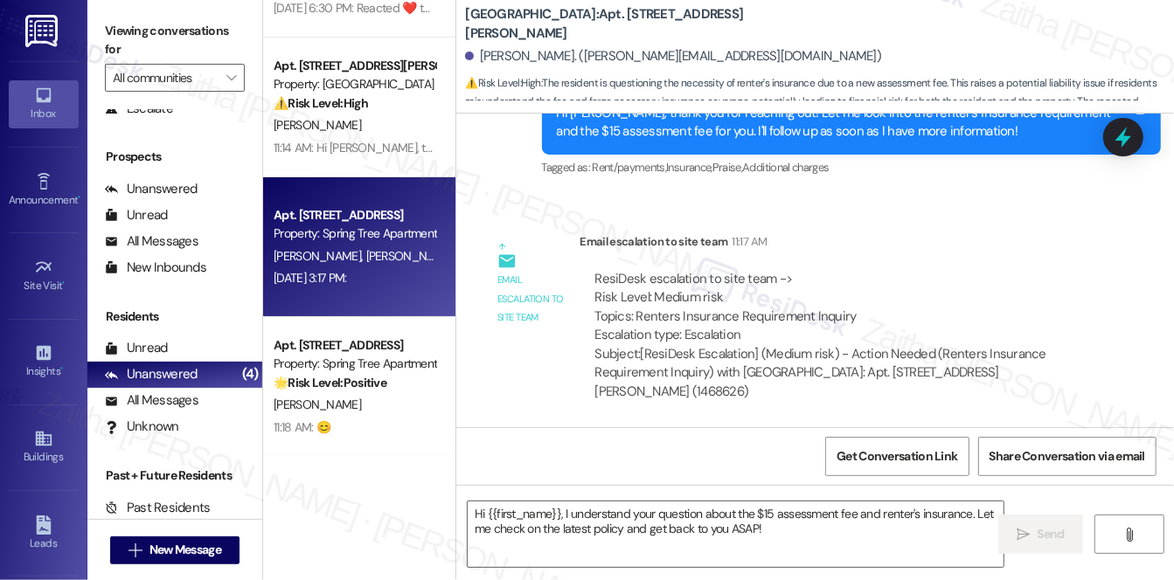
type textarea "Fetching suggested responses. Please feel free to read through the conversation…"
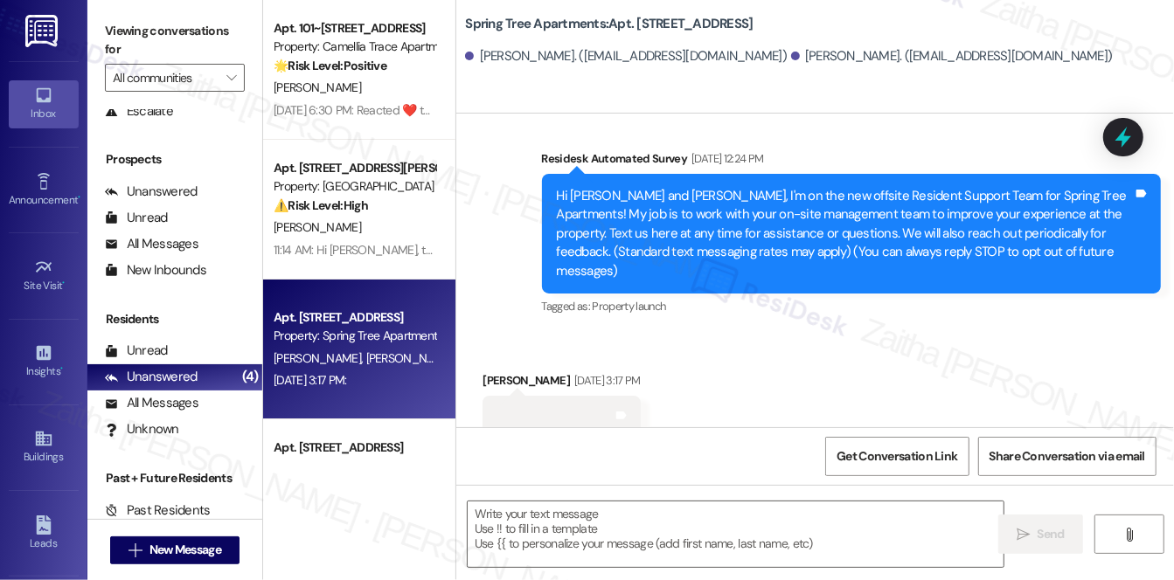
scroll to position [123, 0]
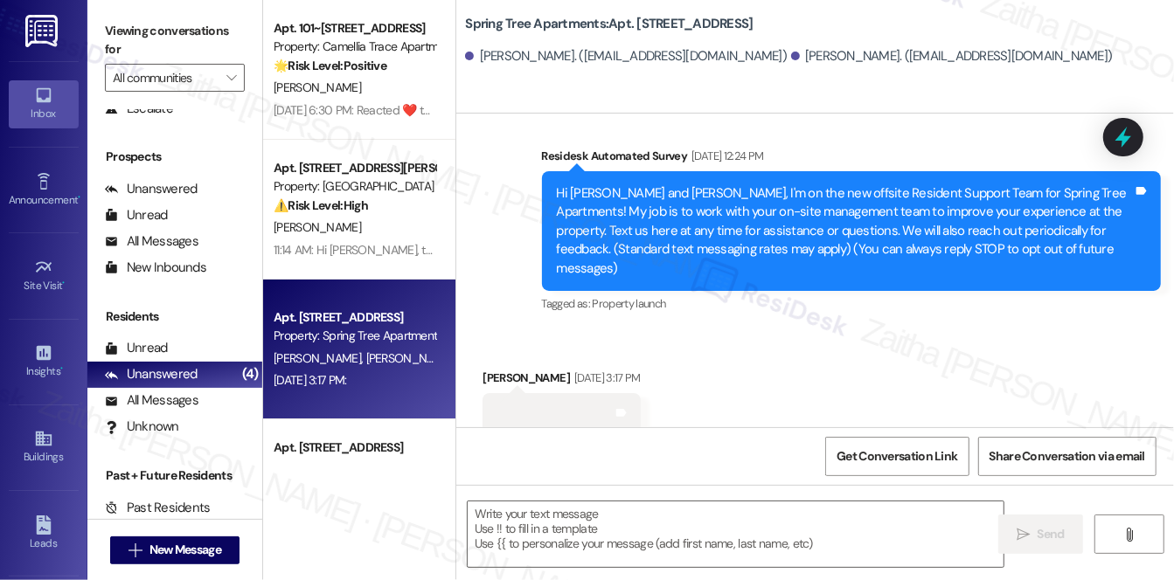
click at [600, 119] on div "Survey, sent via SMS Residesk Automated Survey [DATE] 12:24 PM Hi [PERSON_NAME]…" at bounding box center [815, 219] width 718 height 222
click at [526, 543] on textarea at bounding box center [736, 535] width 536 height 66
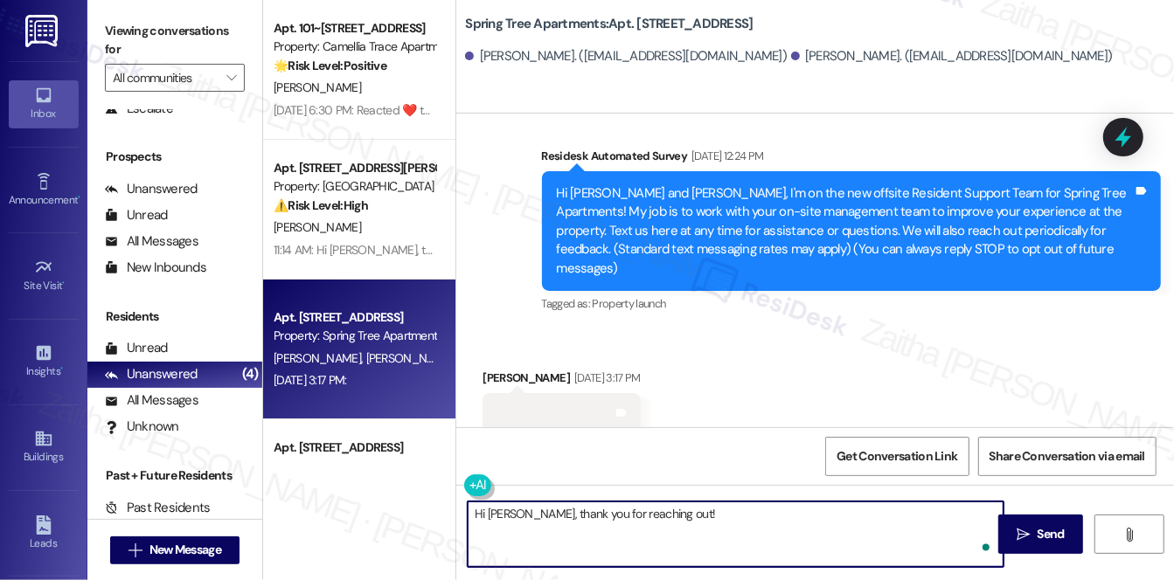
paste textarea "I think your last message may not have gone through—it came in blank. Would you…"
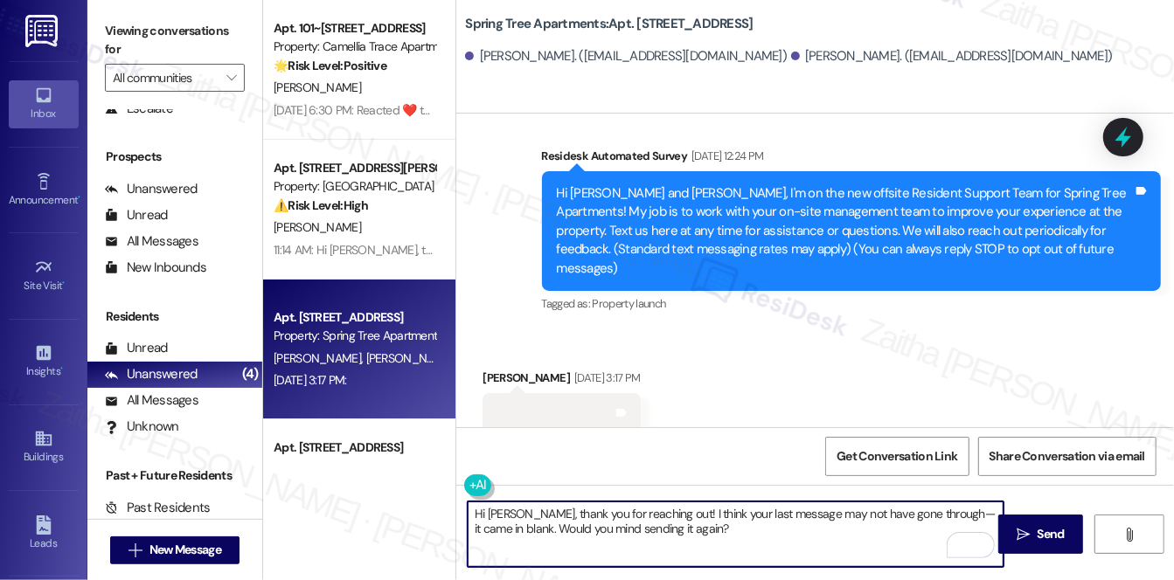
click at [918, 507] on textarea "Hi [PERSON_NAME], thank you for reaching out! I think your last message may not…" at bounding box center [736, 535] width 536 height 66
type textarea "Hi [PERSON_NAME], thank you for reaching out! I think your last message may not…"
click at [1041, 536] on span "Send" at bounding box center [1050, 534] width 27 height 18
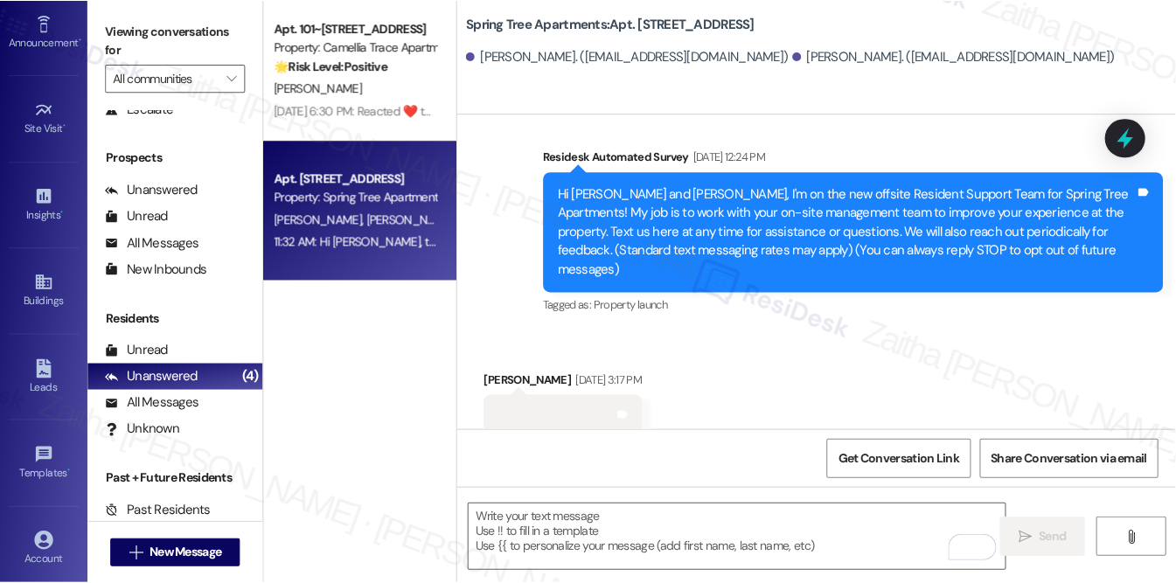
scroll to position [238, 0]
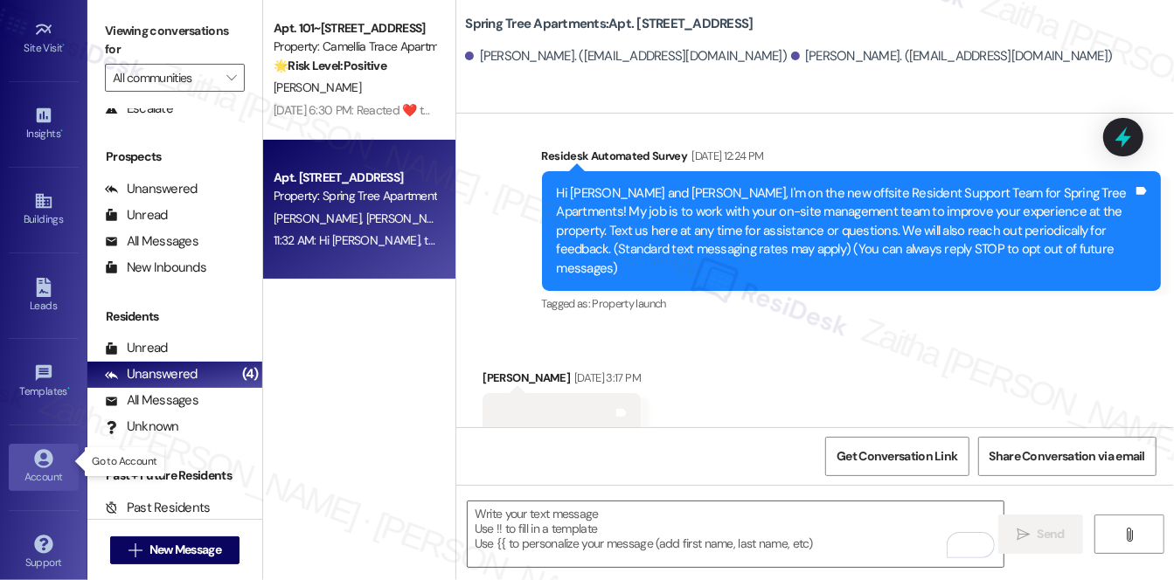
click at [46, 469] on div "Account" at bounding box center [43, 477] width 87 height 17
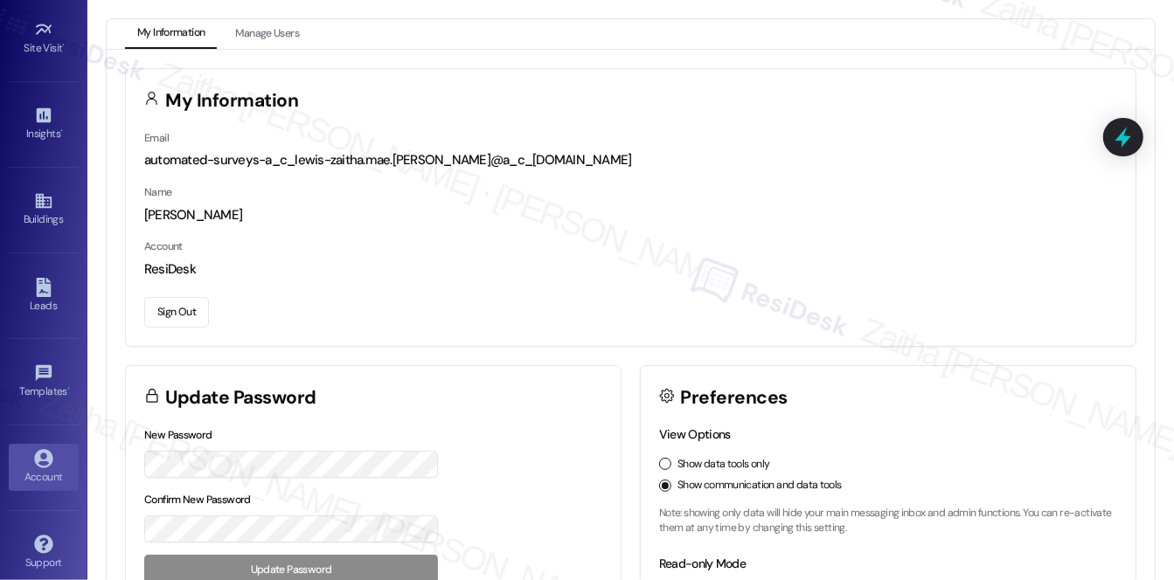
click at [184, 314] on button "Sign Out" at bounding box center [176, 312] width 65 height 31
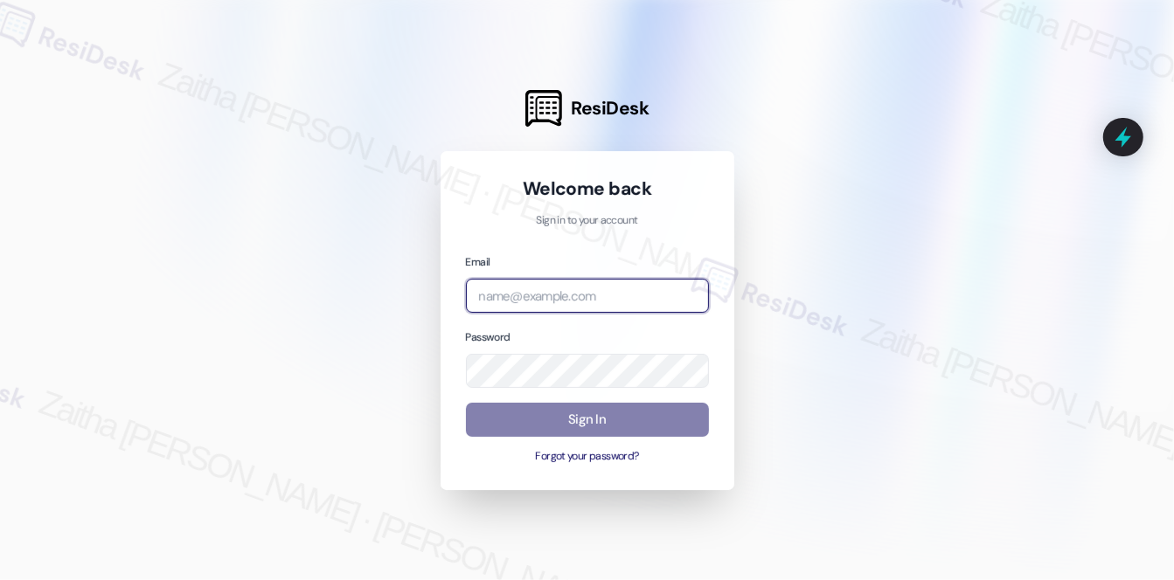
click at [550, 296] on input "email" at bounding box center [587, 296] width 243 height 34
type input "automated-surveys-a_c_lewis-zaitha.mae.[PERSON_NAME]@a_c_[DOMAIN_NAME]"
